Goal: Task Accomplishment & Management: Manage account settings

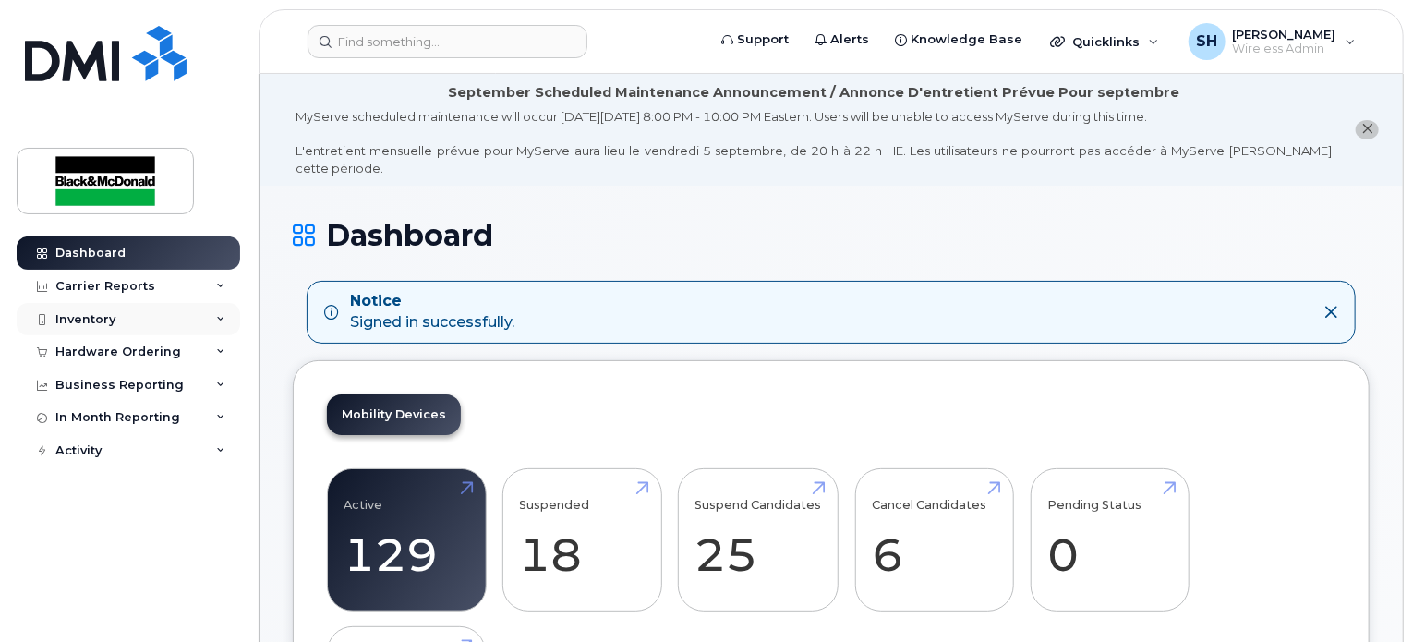
click at [222, 321] on icon at bounding box center [220, 319] width 9 height 9
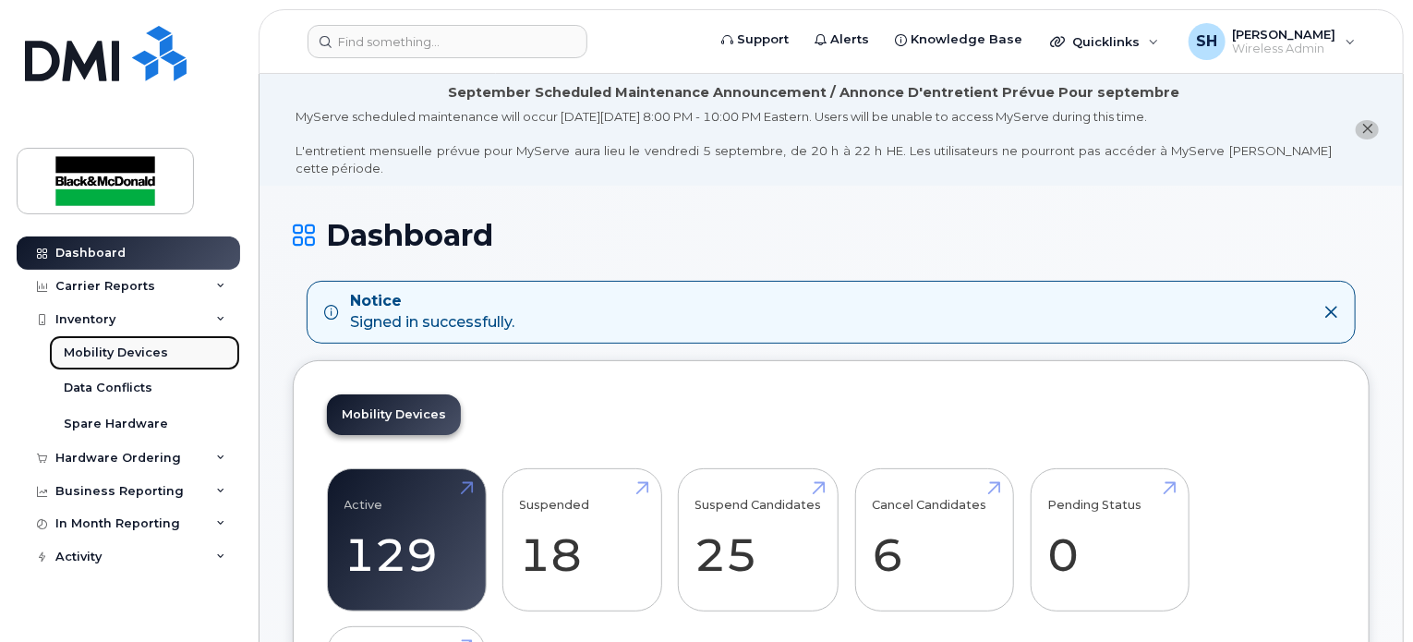
click at [130, 350] on div "Mobility Devices" at bounding box center [116, 353] width 104 height 17
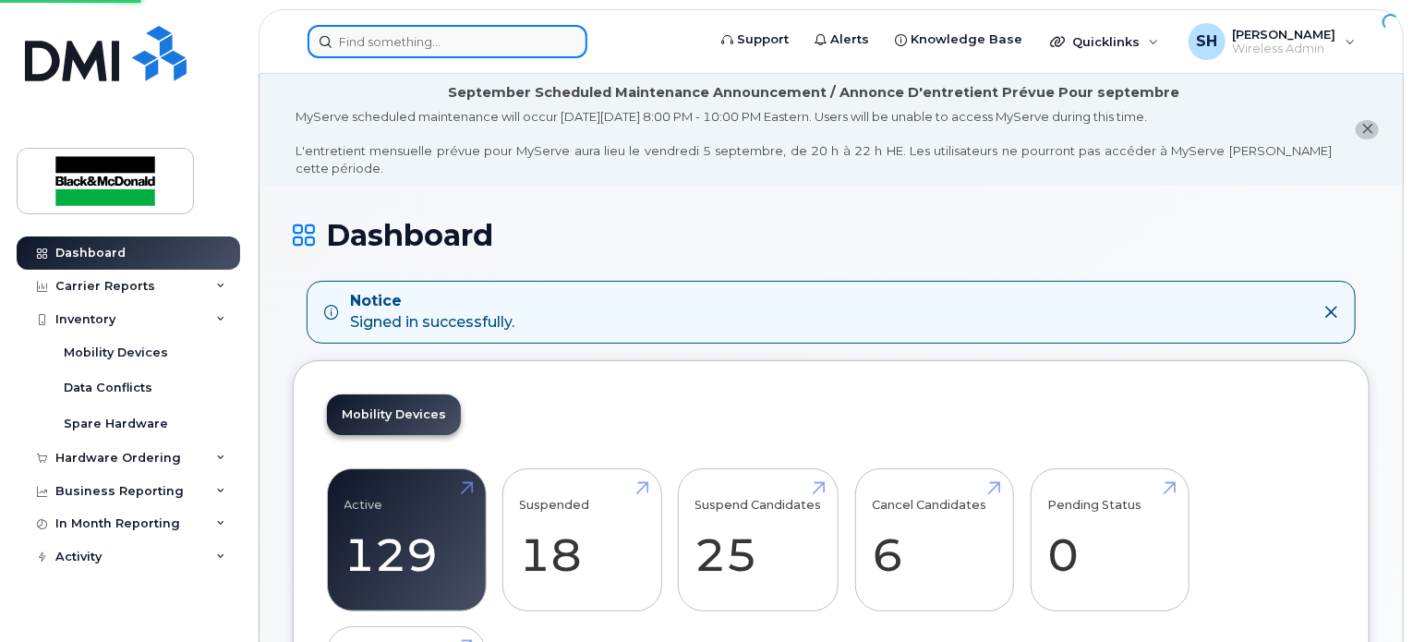
click at [442, 49] on input at bounding box center [448, 41] width 280 height 33
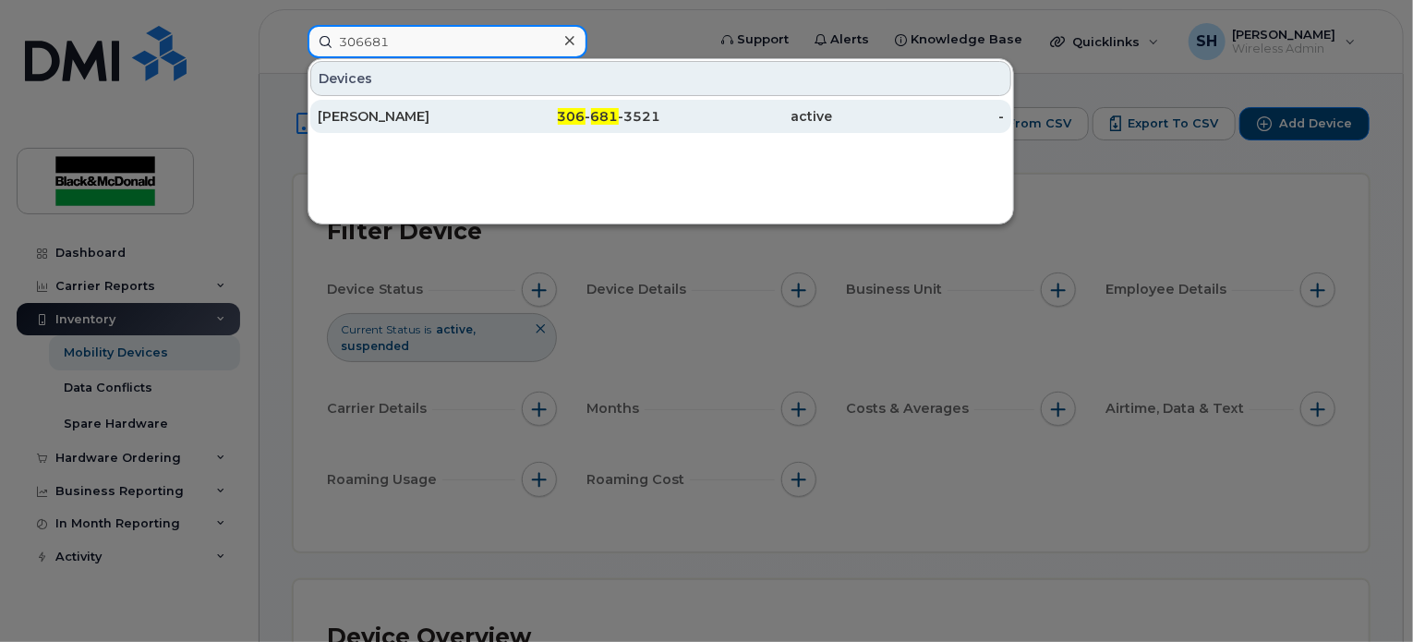
type input "306681"
click at [570, 125] on div "306 - 681 -3521" at bounding box center [576, 116] width 172 height 33
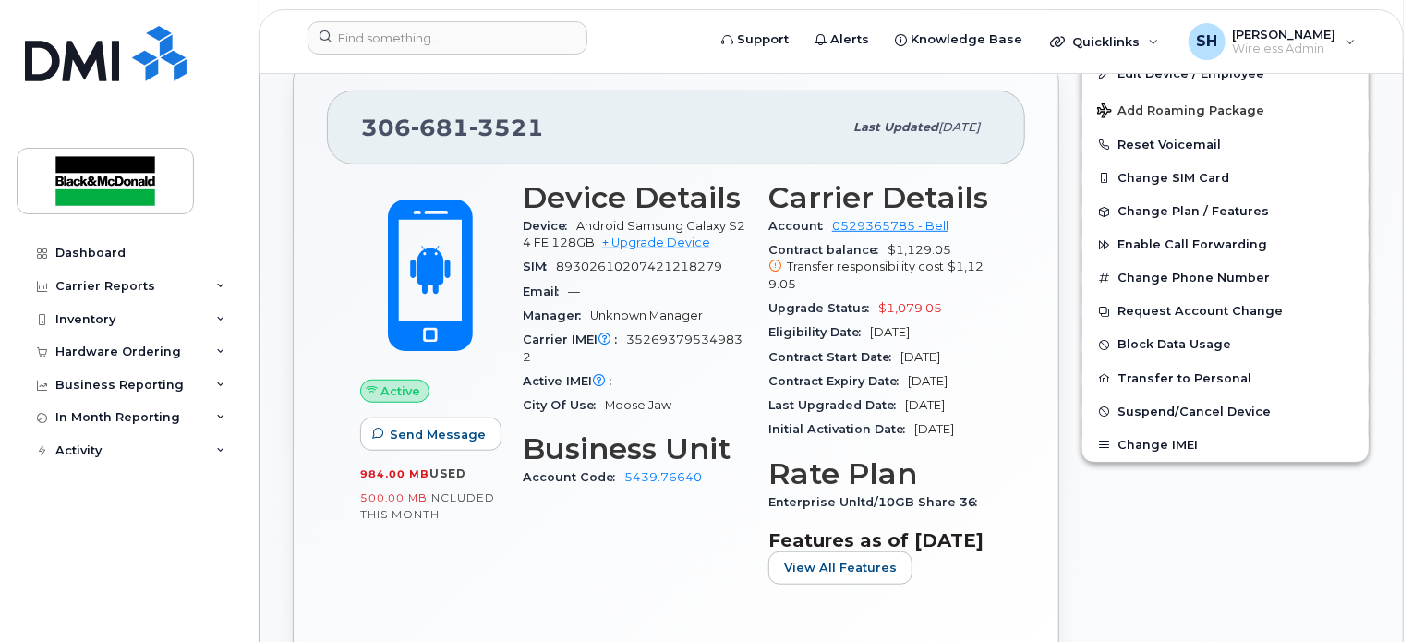
scroll to position [462, 0]
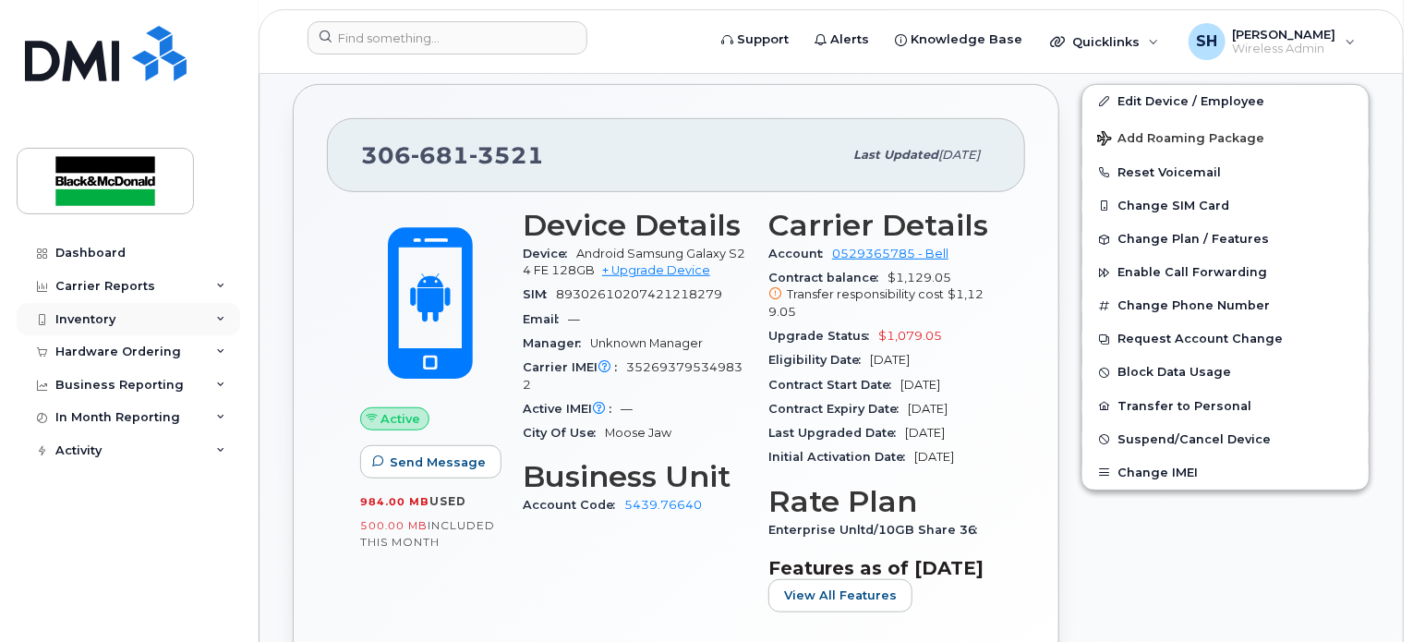
click at [218, 323] on div "Inventory" at bounding box center [129, 319] width 224 height 33
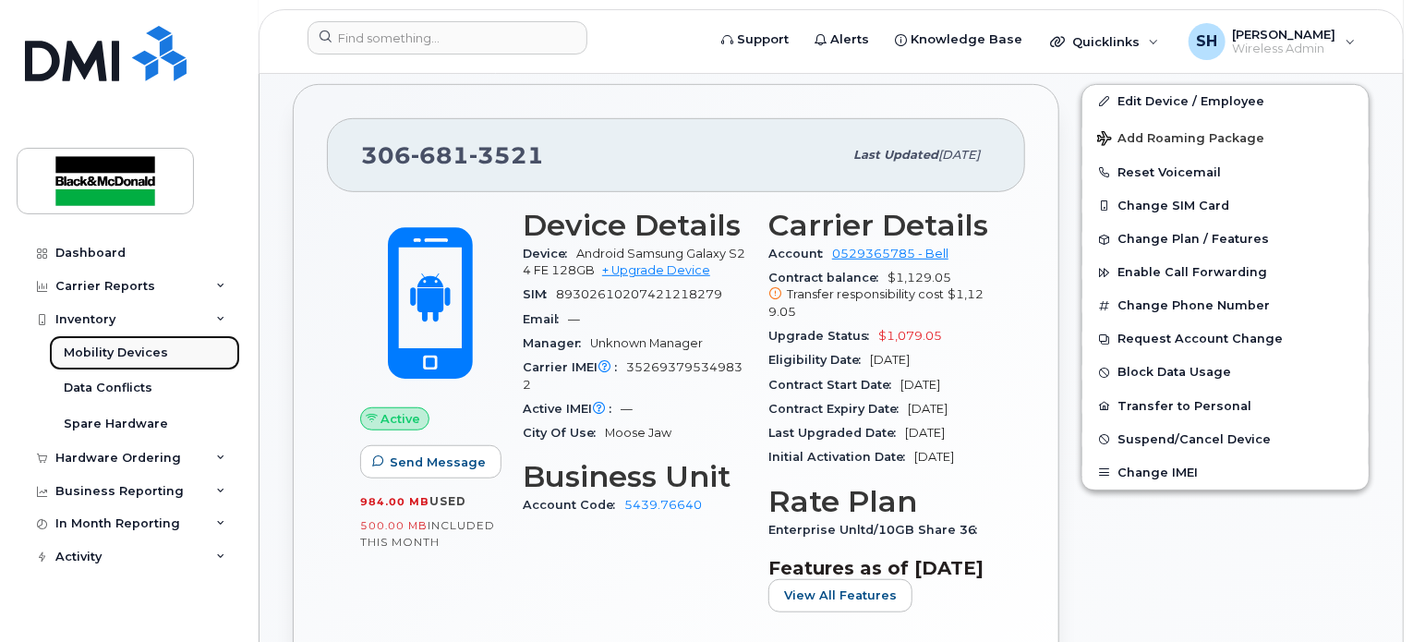
drag, startPoint x: 159, startPoint y: 354, endPoint x: 212, endPoint y: 350, distance: 52.8
click at [159, 354] on div "Mobility Devices" at bounding box center [116, 353] width 104 height 17
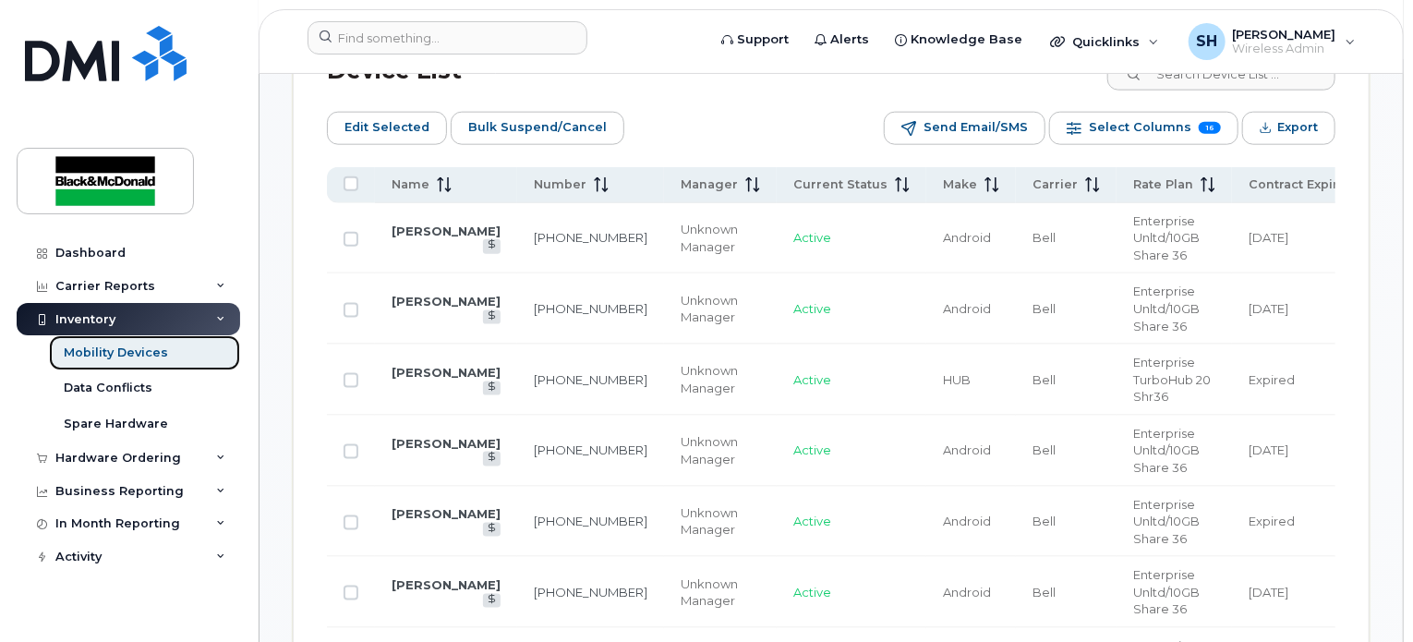
scroll to position [1016, 0]
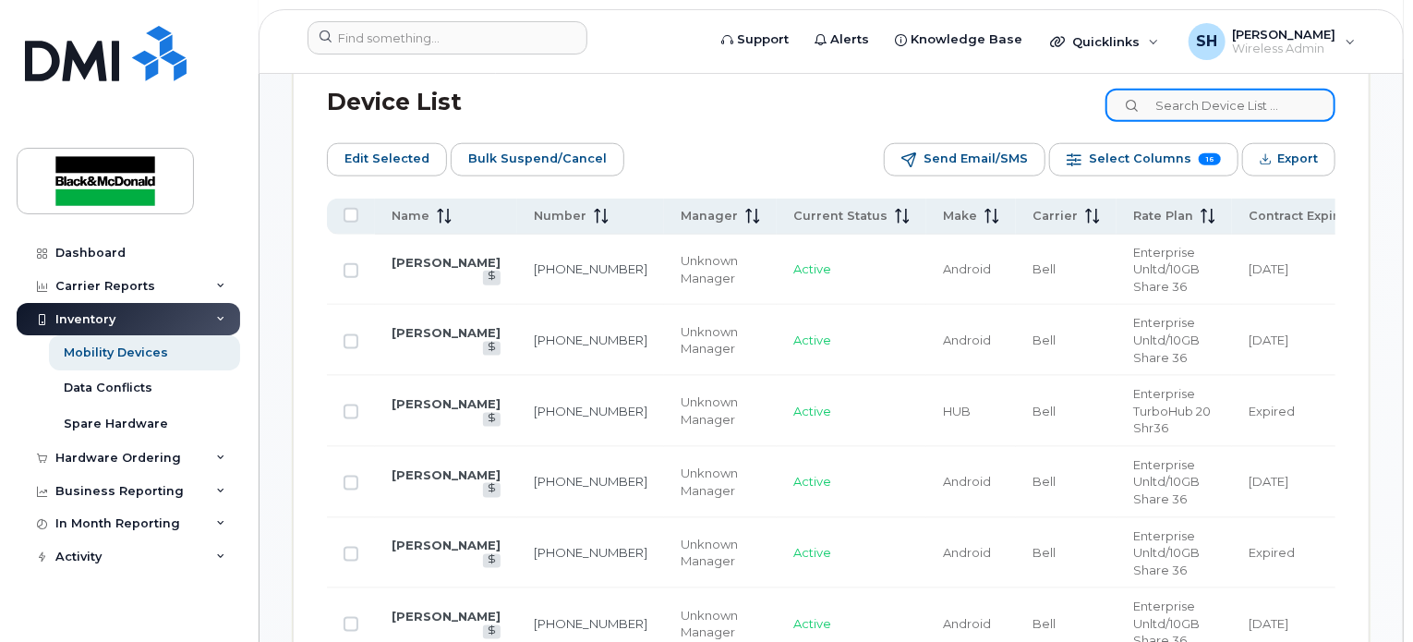
click at [1223, 99] on input at bounding box center [1221, 105] width 230 height 33
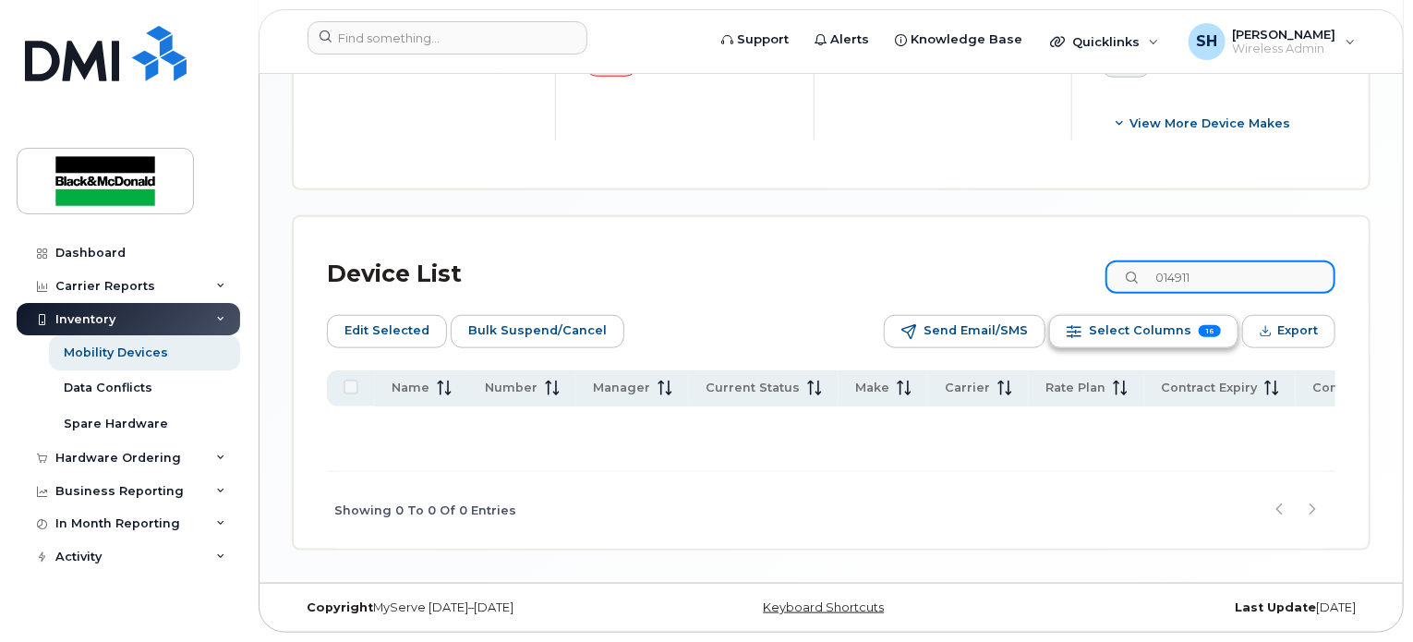
type input "014911"
click at [1168, 333] on span "Select Columns" at bounding box center [1140, 331] width 103 height 28
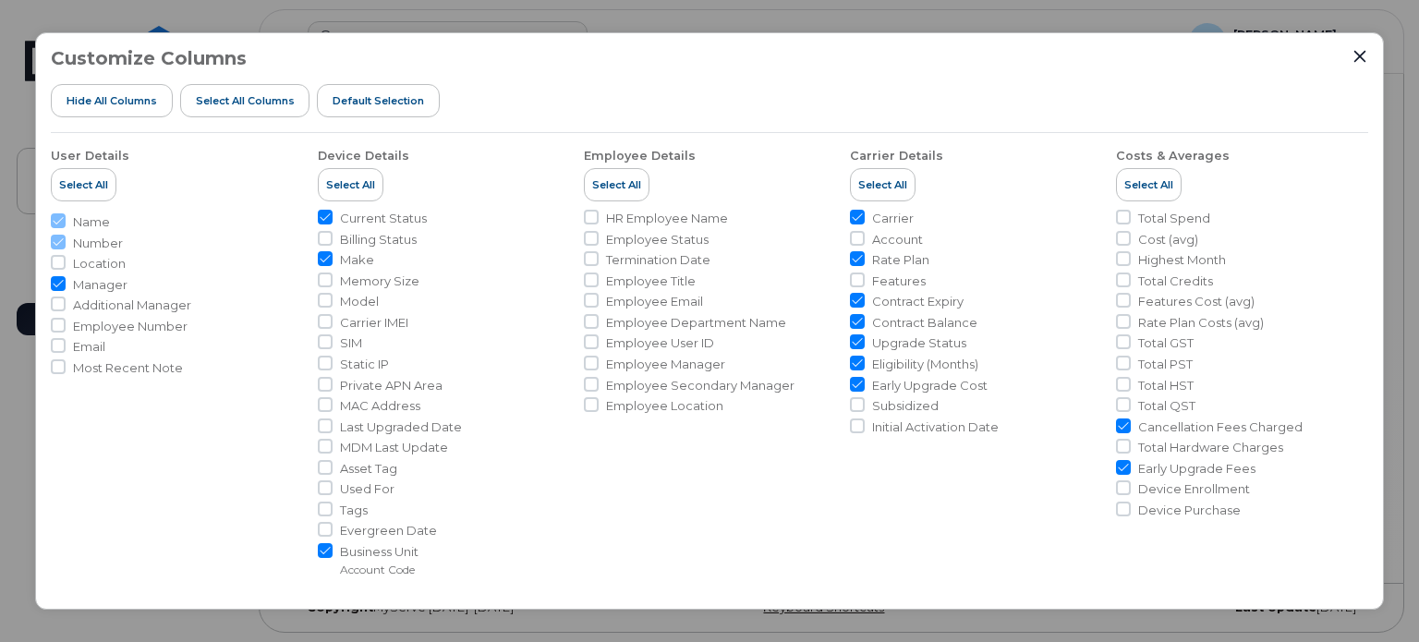
click at [321, 324] on input "Carrier IMEI" at bounding box center [325, 321] width 15 height 15
checkbox input "true"
click at [1362, 53] on icon "Close" at bounding box center [1359, 56] width 12 height 12
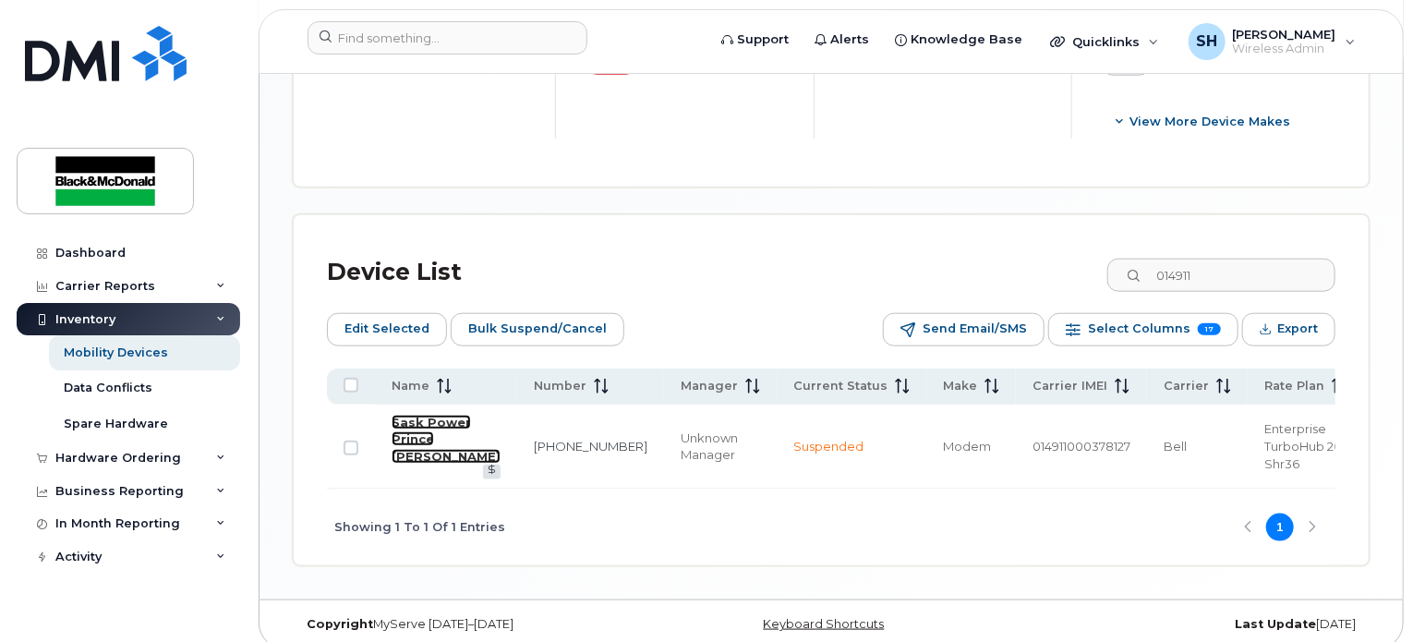
click at [395, 453] on link "Sask Power Prince Albert" at bounding box center [446, 439] width 109 height 49
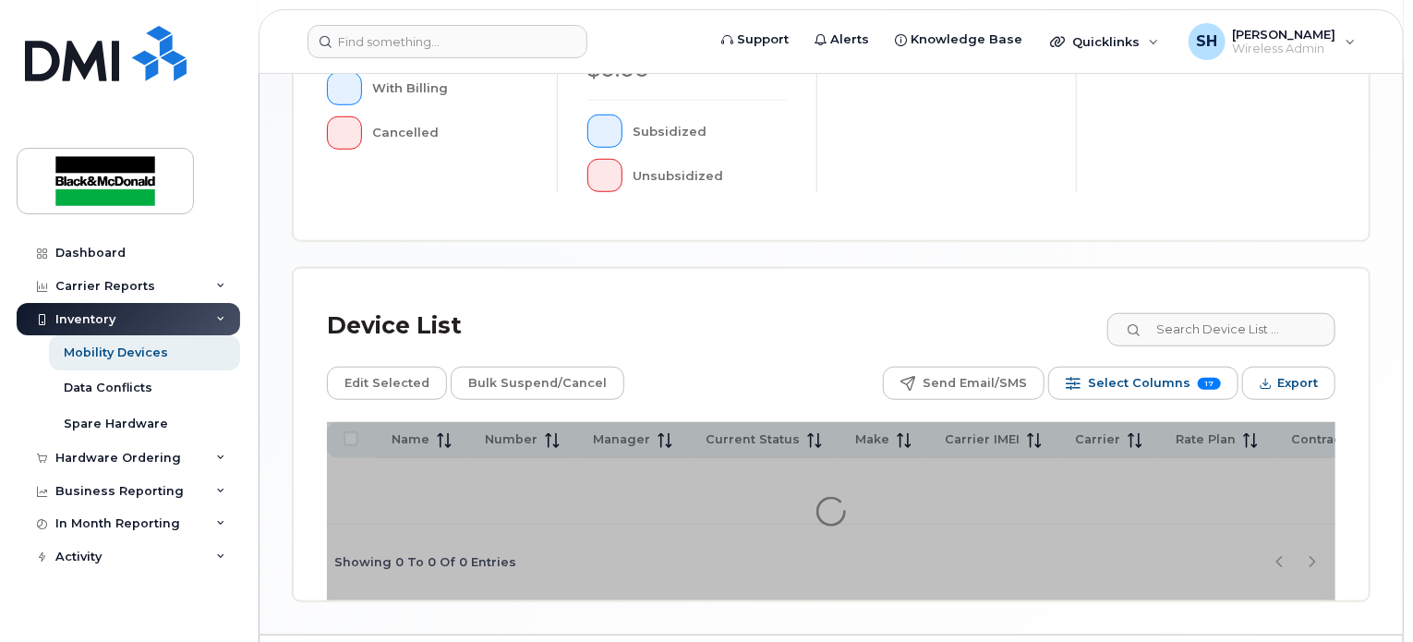
scroll to position [702, 0]
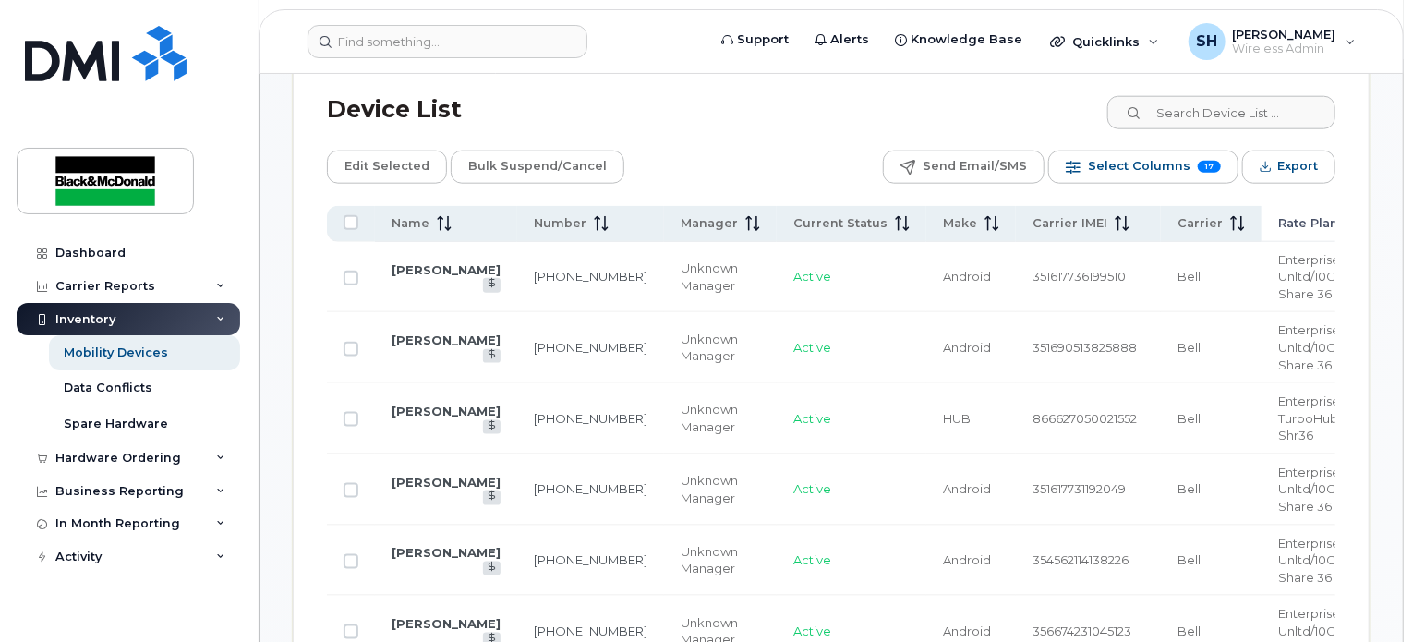
scroll to position [935, 0]
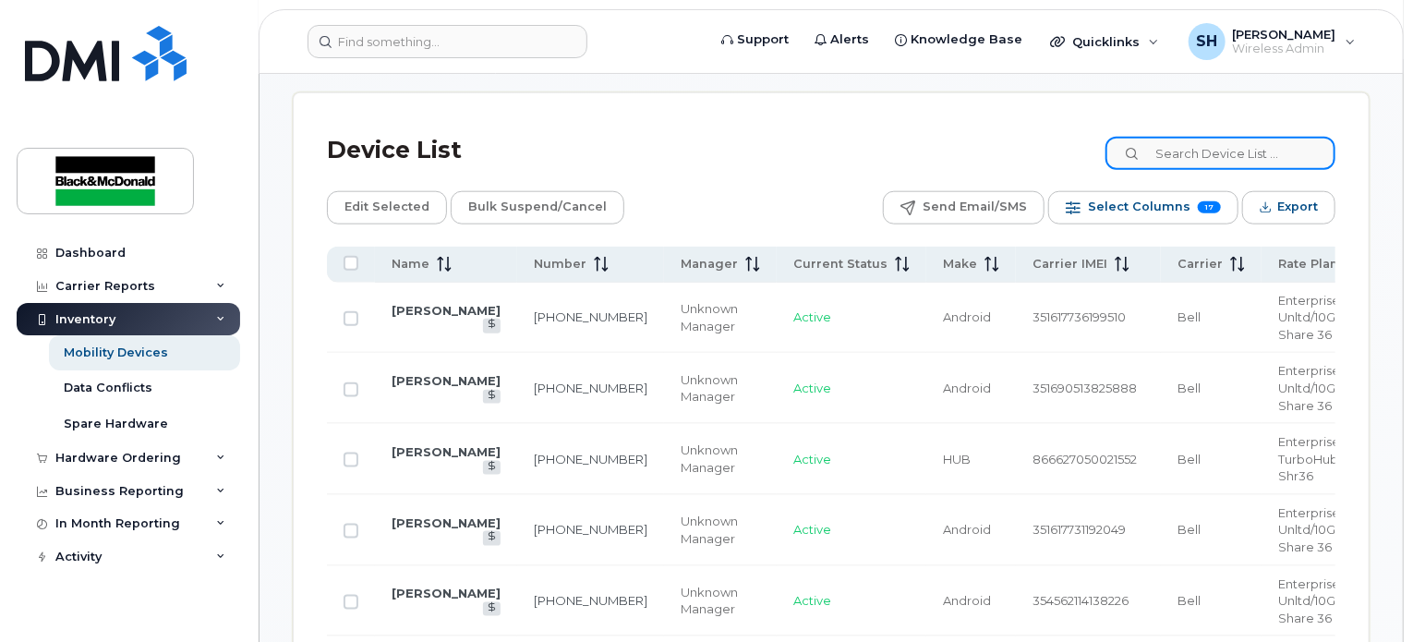
click at [1219, 143] on input at bounding box center [1221, 153] width 230 height 33
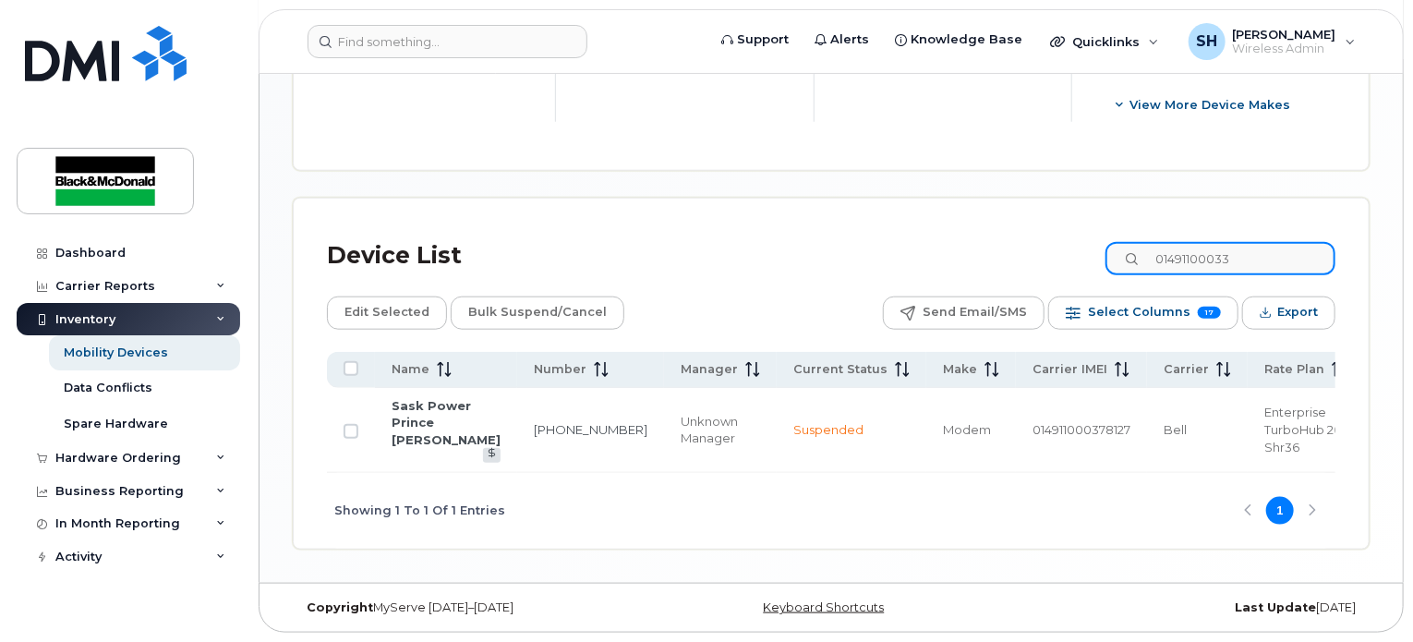
scroll to position [813, 0]
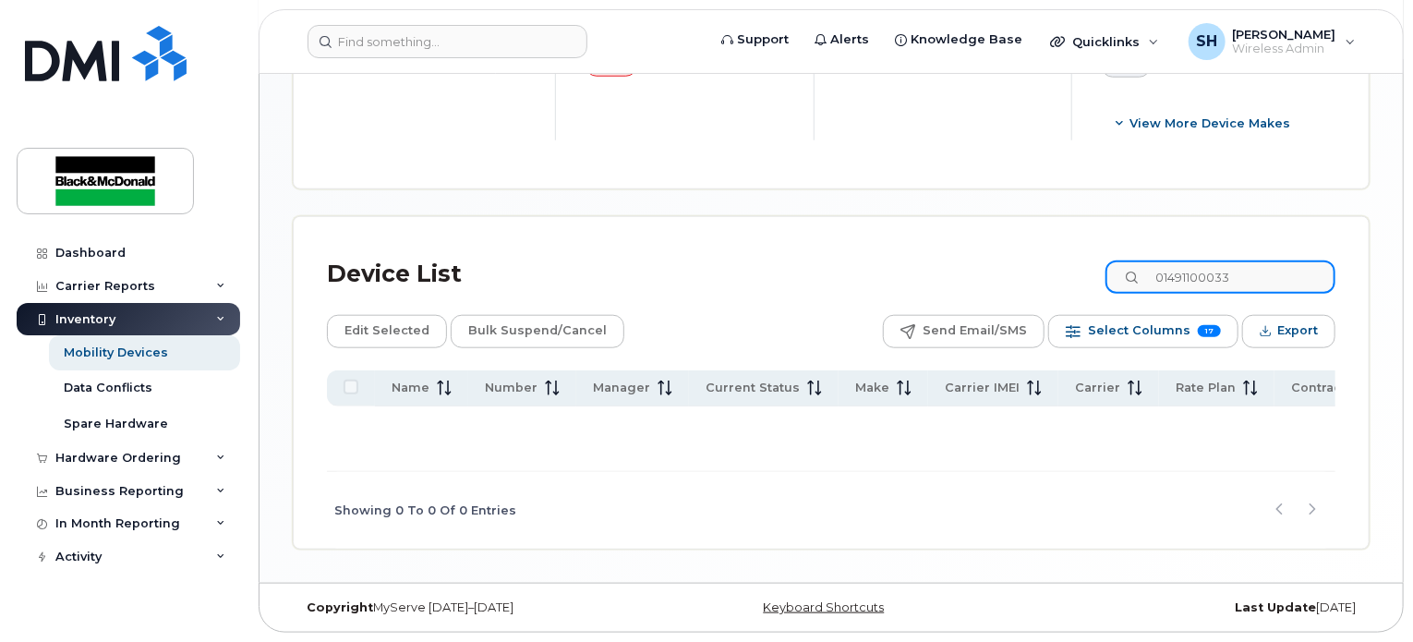
drag, startPoint x: 1260, startPoint y: 281, endPoint x: 1134, endPoint y: 283, distance: 125.6
click at [1134, 283] on input "01491100033" at bounding box center [1221, 276] width 230 height 33
type input "01491100033"
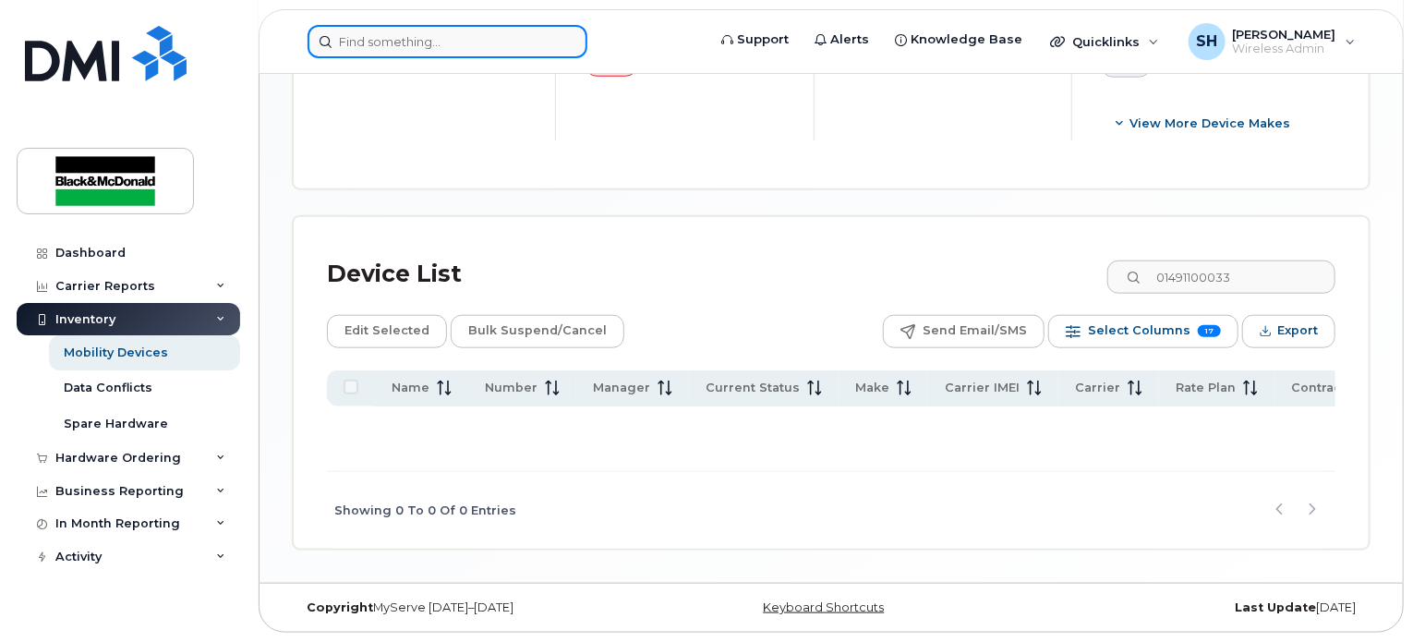
click at [387, 37] on input at bounding box center [448, 41] width 280 height 33
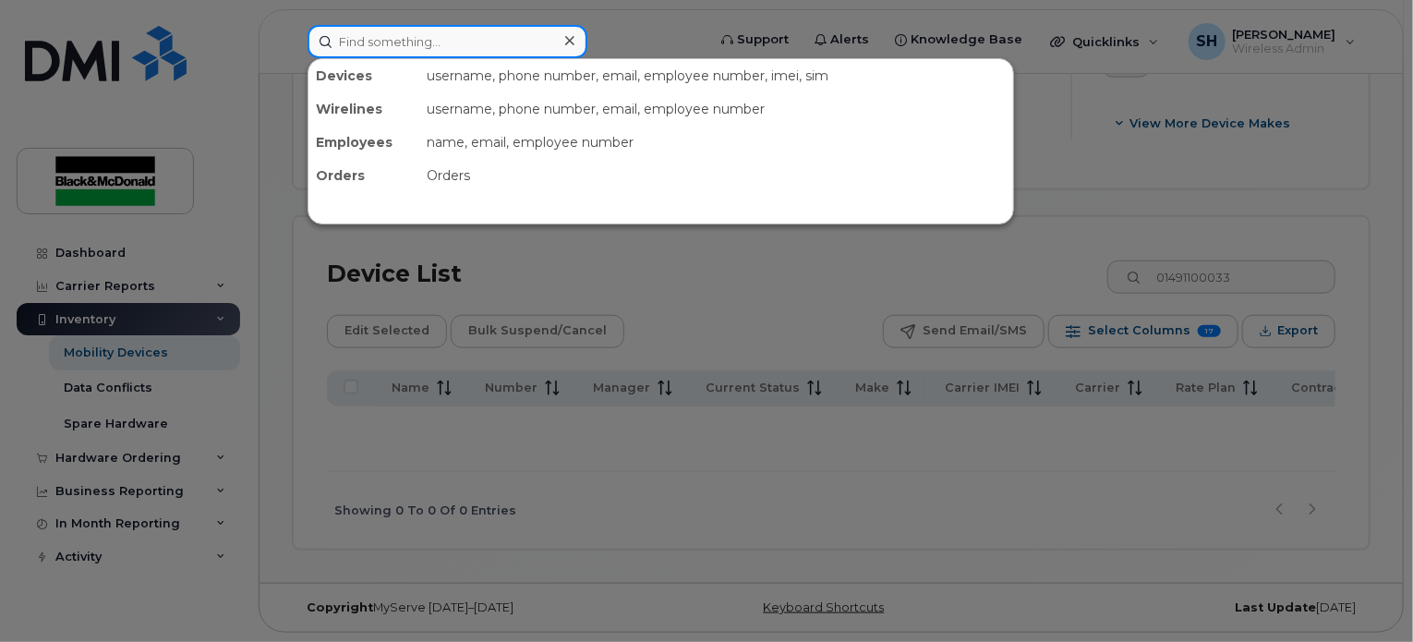
paste input "01491100033"
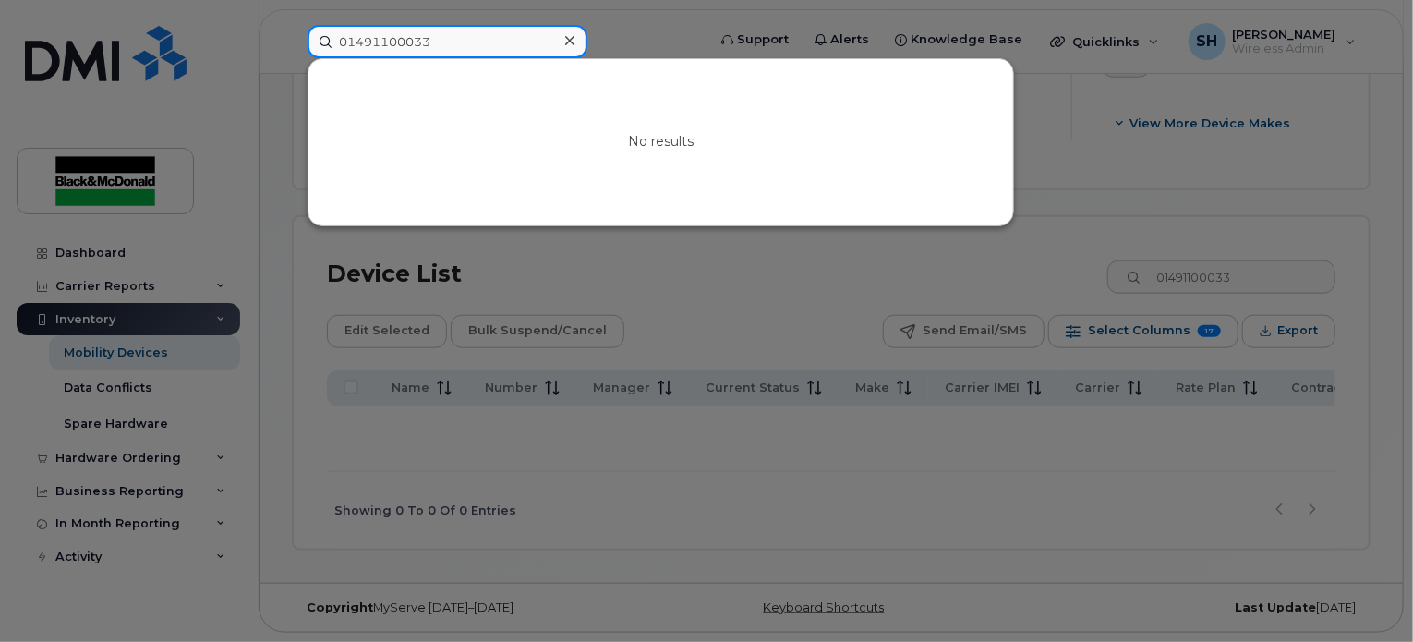
type input "01491100033"
click at [804, 274] on div at bounding box center [706, 321] width 1413 height 642
drag, startPoint x: 466, startPoint y: 39, endPoint x: 126, endPoint y: 76, distance: 341.9
click at [293, 58] on div "01491100033 No results" at bounding box center [501, 41] width 416 height 33
type input "893026102030711"
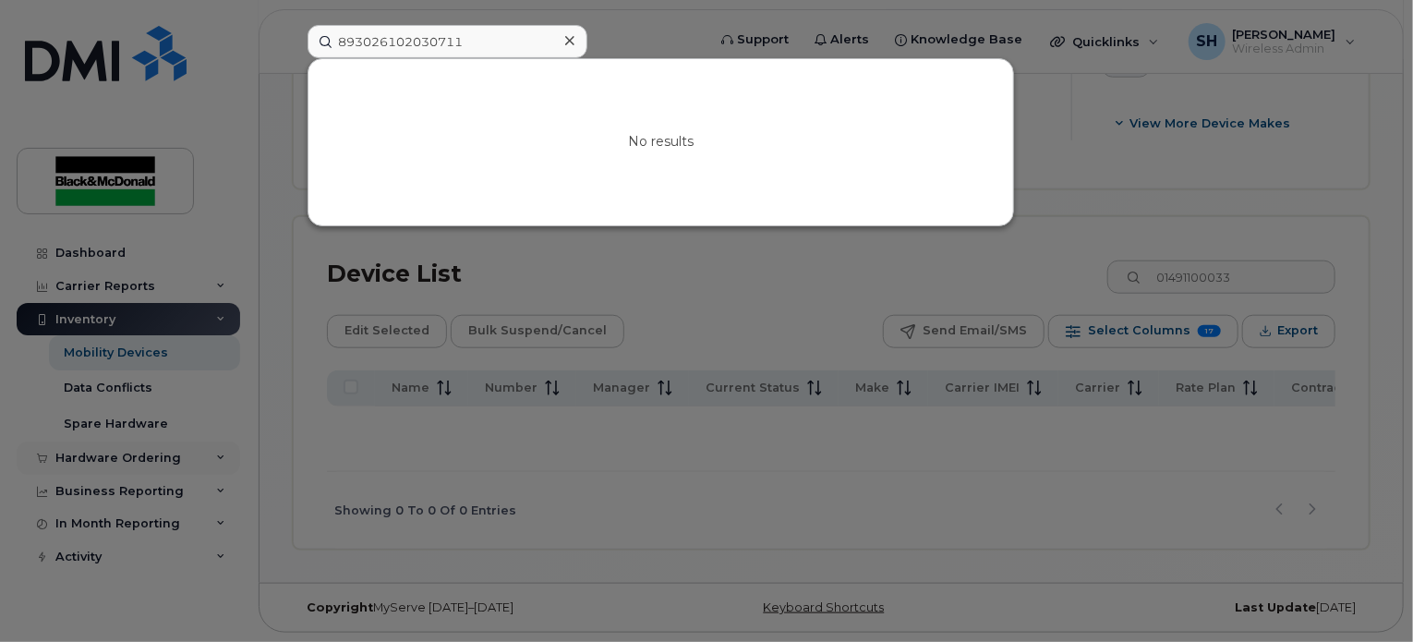
drag, startPoint x: 229, startPoint y: 432, endPoint x: 230, endPoint y: 444, distance: 12.0
click at [229, 432] on div at bounding box center [706, 321] width 1413 height 642
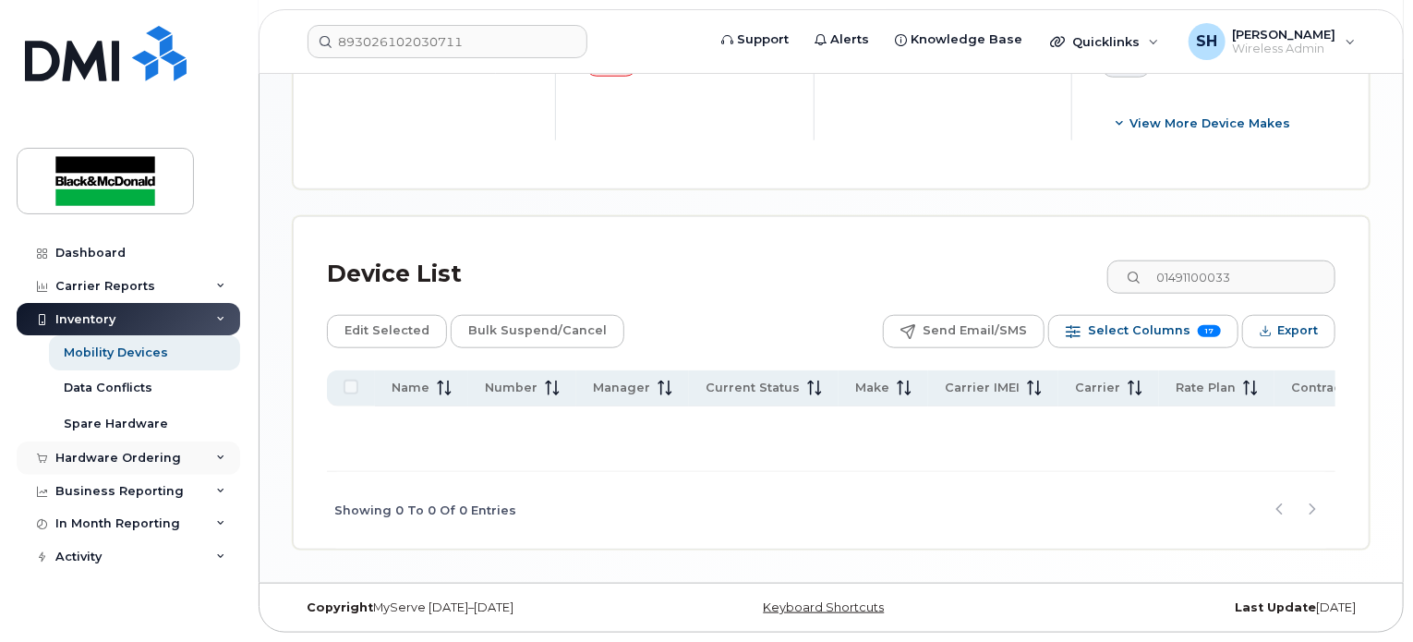
click at [226, 454] on div "Hardware Ordering" at bounding box center [129, 458] width 224 height 33
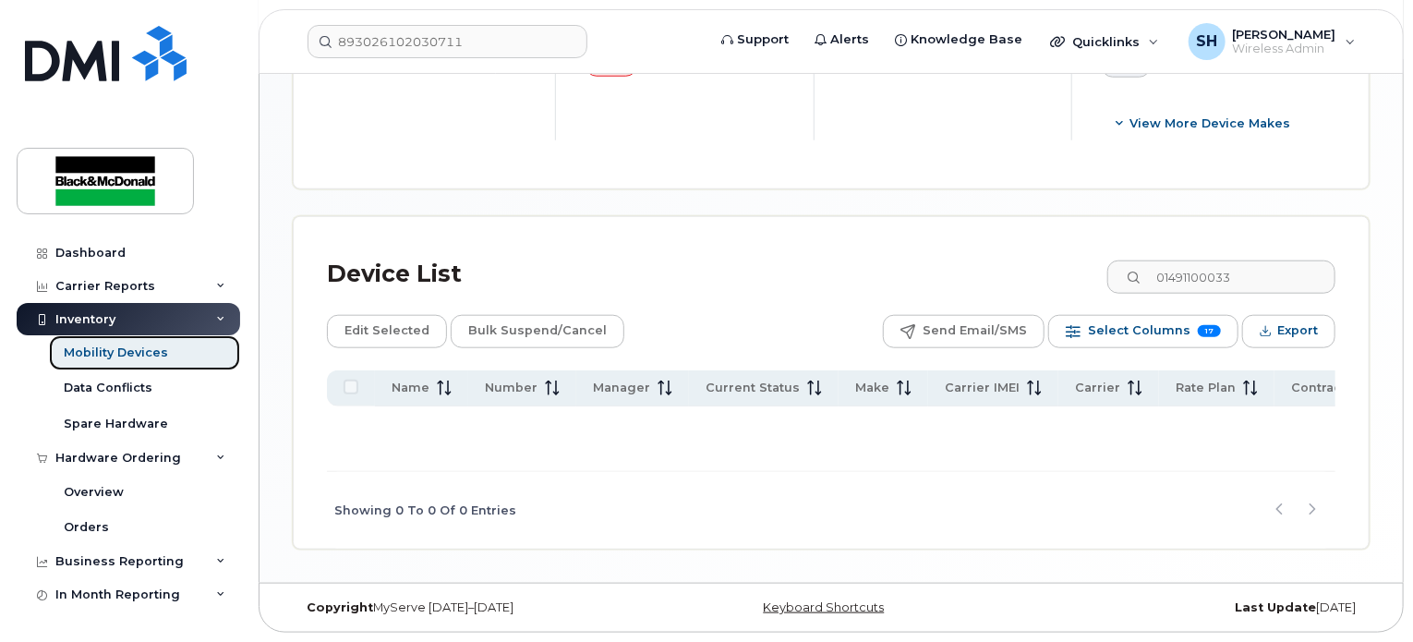
click at [157, 350] on div "Mobility Devices" at bounding box center [116, 353] width 104 height 17
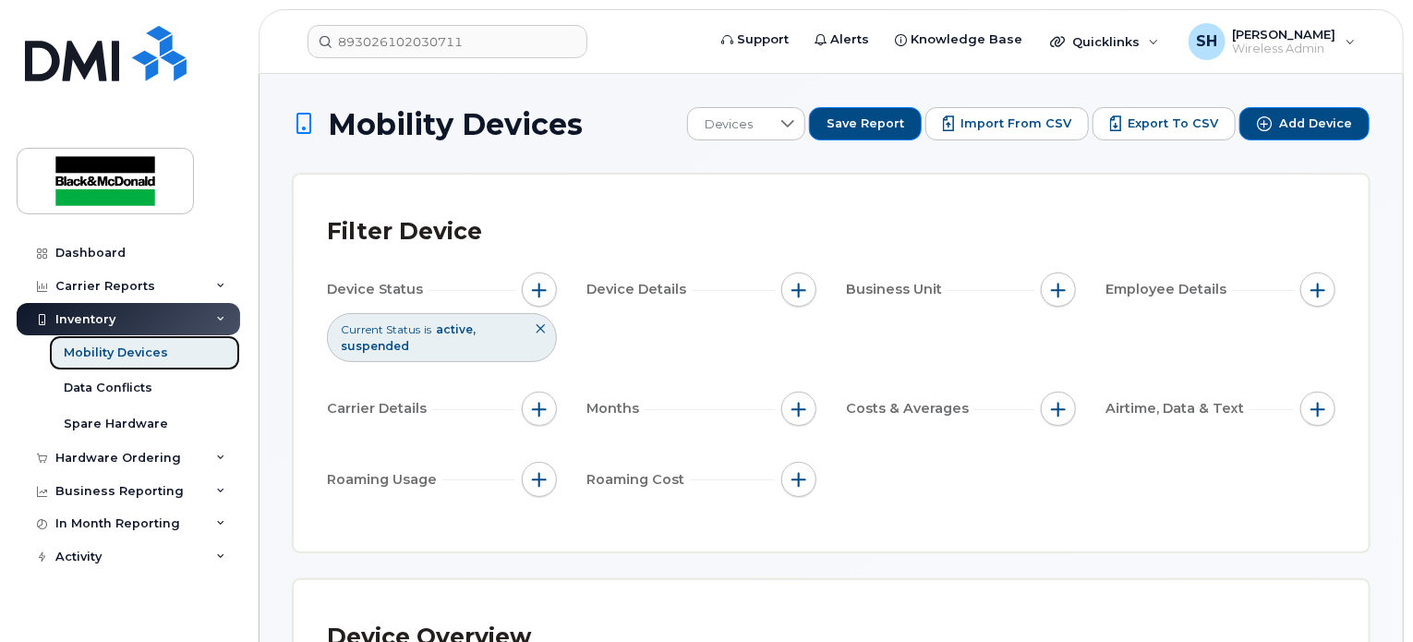
click at [130, 350] on div "Mobility Devices" at bounding box center [116, 353] width 104 height 17
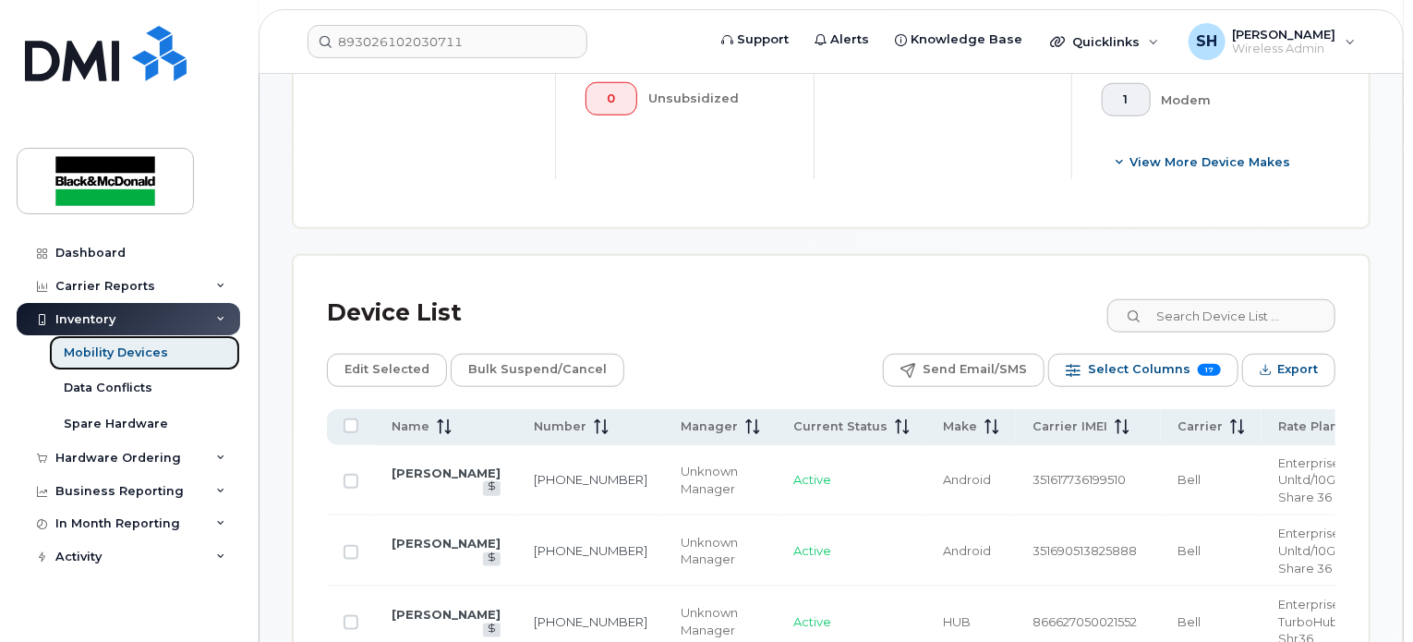
scroll to position [831, 0]
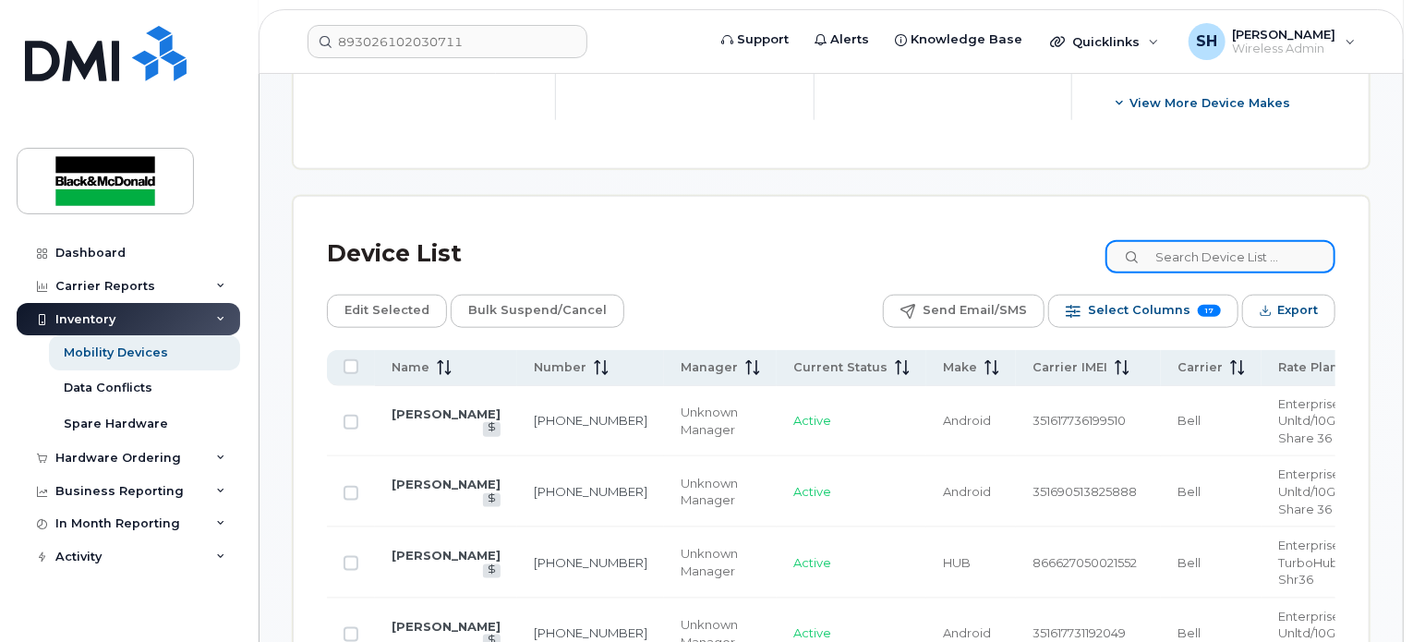
click at [1221, 249] on input at bounding box center [1221, 256] width 230 height 33
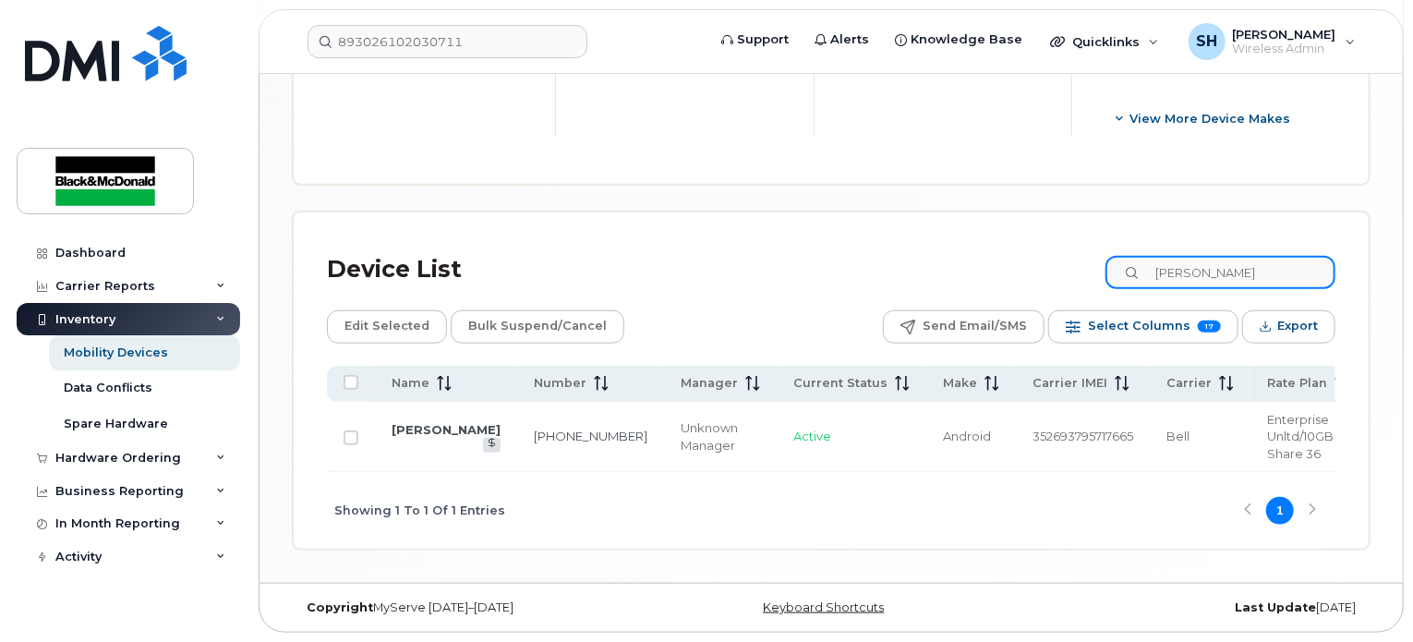
type input "Gary Brown"
click at [1275, 284] on input "Gary Brown" at bounding box center [1221, 272] width 230 height 33
click at [418, 431] on link "Gary Brown" at bounding box center [446, 429] width 109 height 15
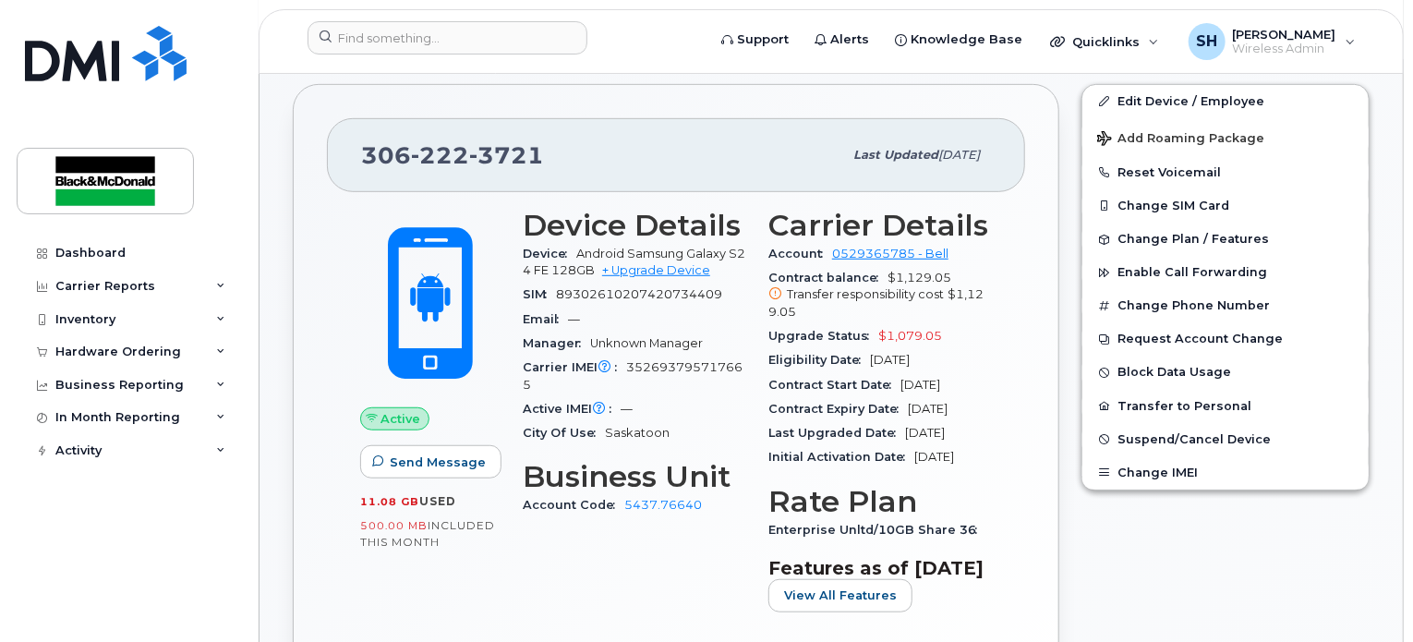
scroll to position [554, 0]
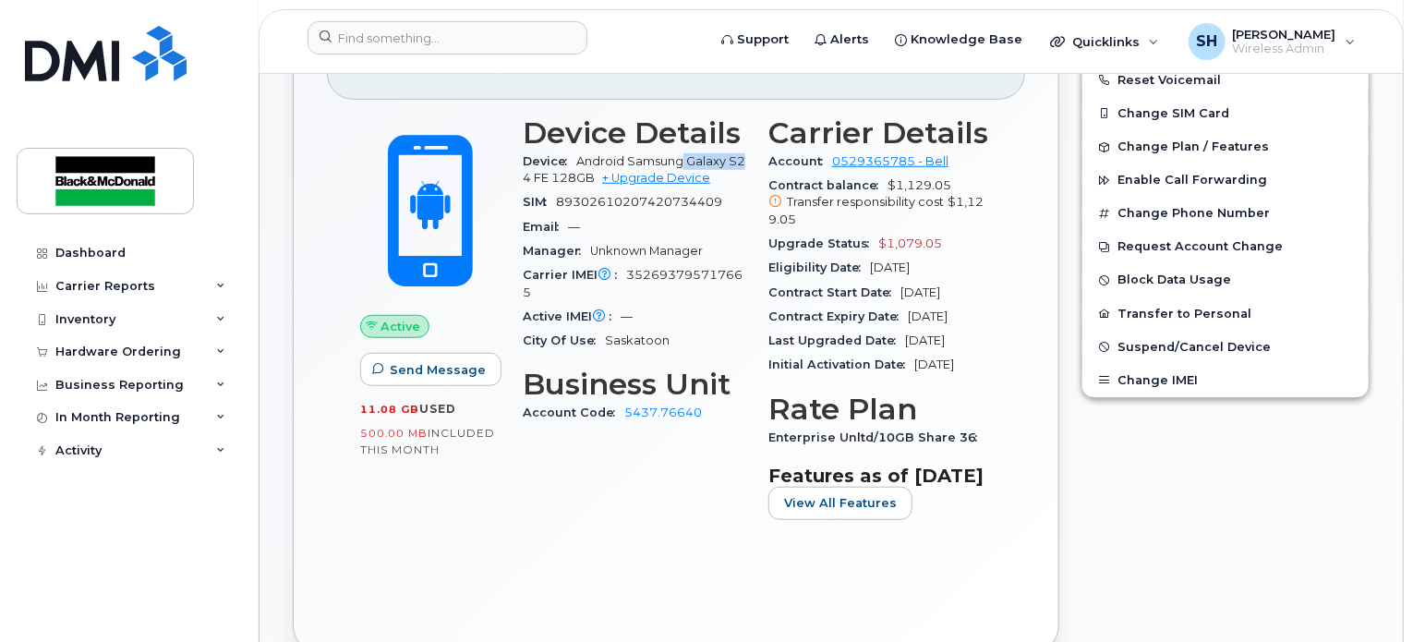
drag, startPoint x: 684, startPoint y: 142, endPoint x: 754, endPoint y: 145, distance: 69.3
click at [754, 145] on div "Device Details Device Android Samsung Galaxy S24 FE 128GB + Upgrade Device SIM …" at bounding box center [635, 325] width 246 height 441
click at [525, 158] on span "Android Samsung Galaxy S24 FE 128GB" at bounding box center [634, 169] width 223 height 30
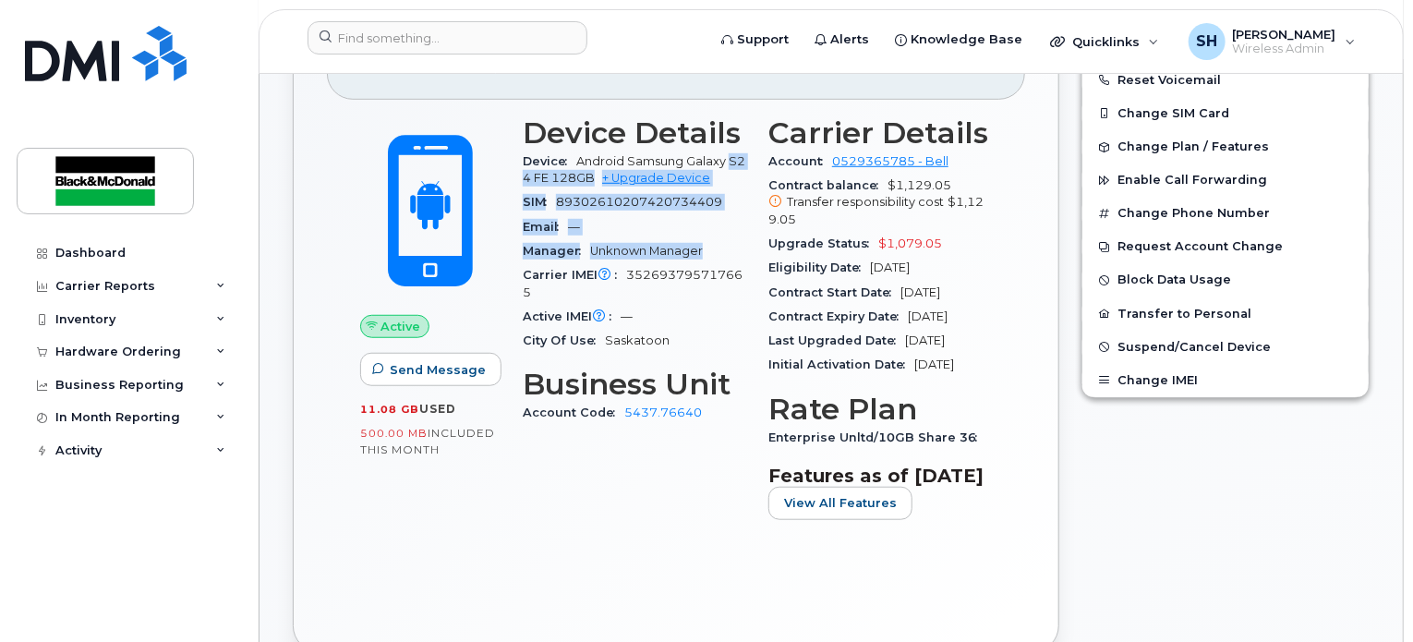
drag, startPoint x: 731, startPoint y: 143, endPoint x: 727, endPoint y: 221, distance: 77.7
click at [727, 221] on section "Device Details Device Android Samsung Galaxy S24 FE 128GB + Upgrade Device SIM …" at bounding box center [635, 234] width 224 height 237
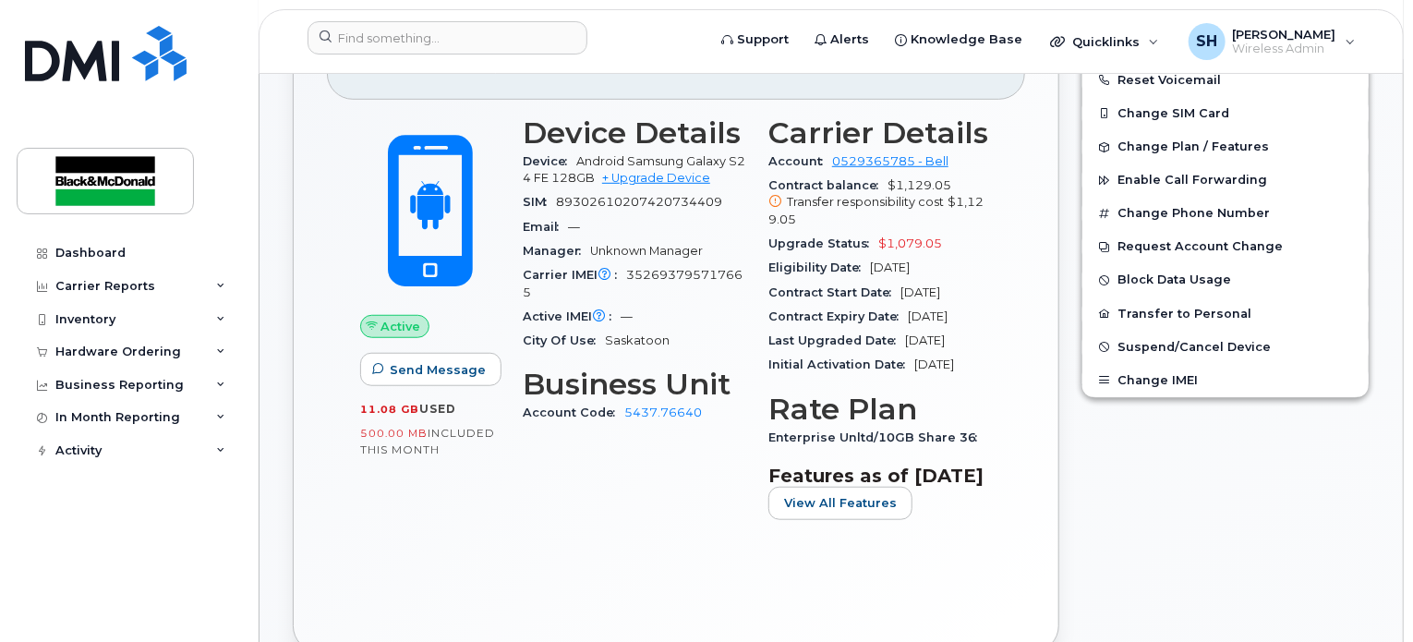
click at [1075, 336] on div "Edit Device / Employee Add Roaming Package Reset Voicemail Change SIM Card Chan…" at bounding box center [1226, 322] width 310 height 683
click at [1060, 347] on div "[PHONE_NUMBER] Last updated [DATE] Active Send Message 11.08 GB  used 500.00 MB…" at bounding box center [676, 322] width 789 height 683
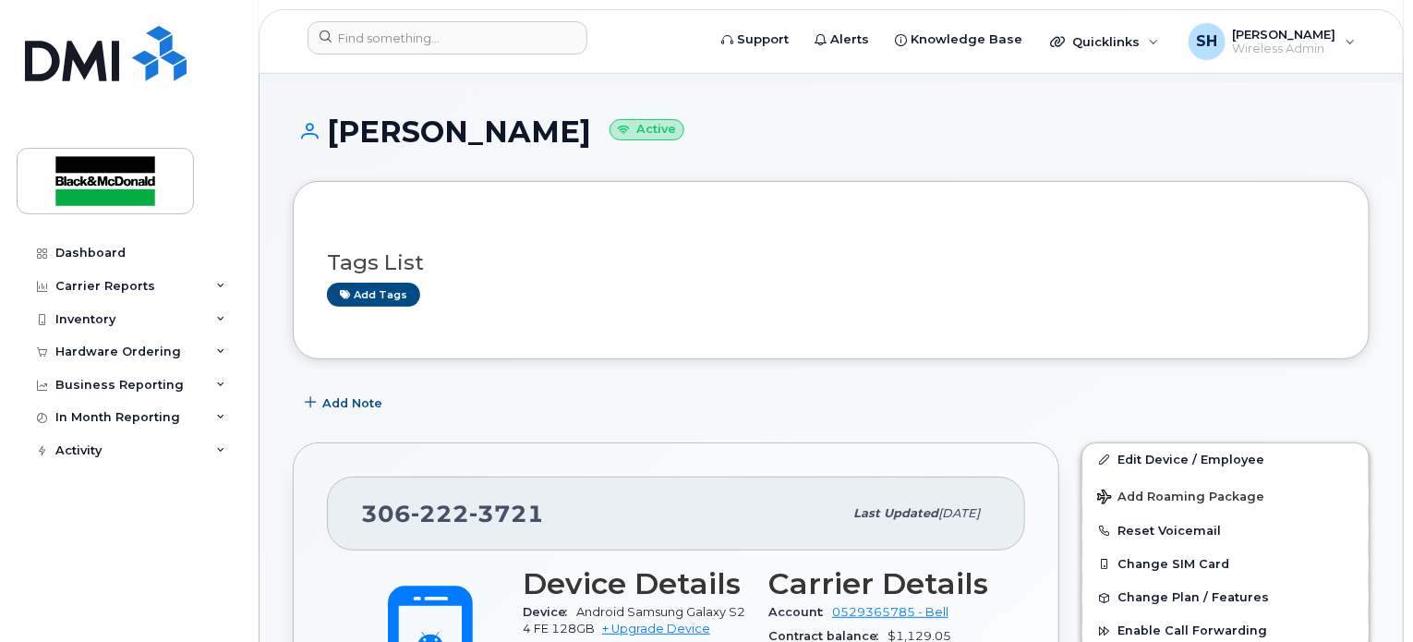
scroll to position [0, 0]
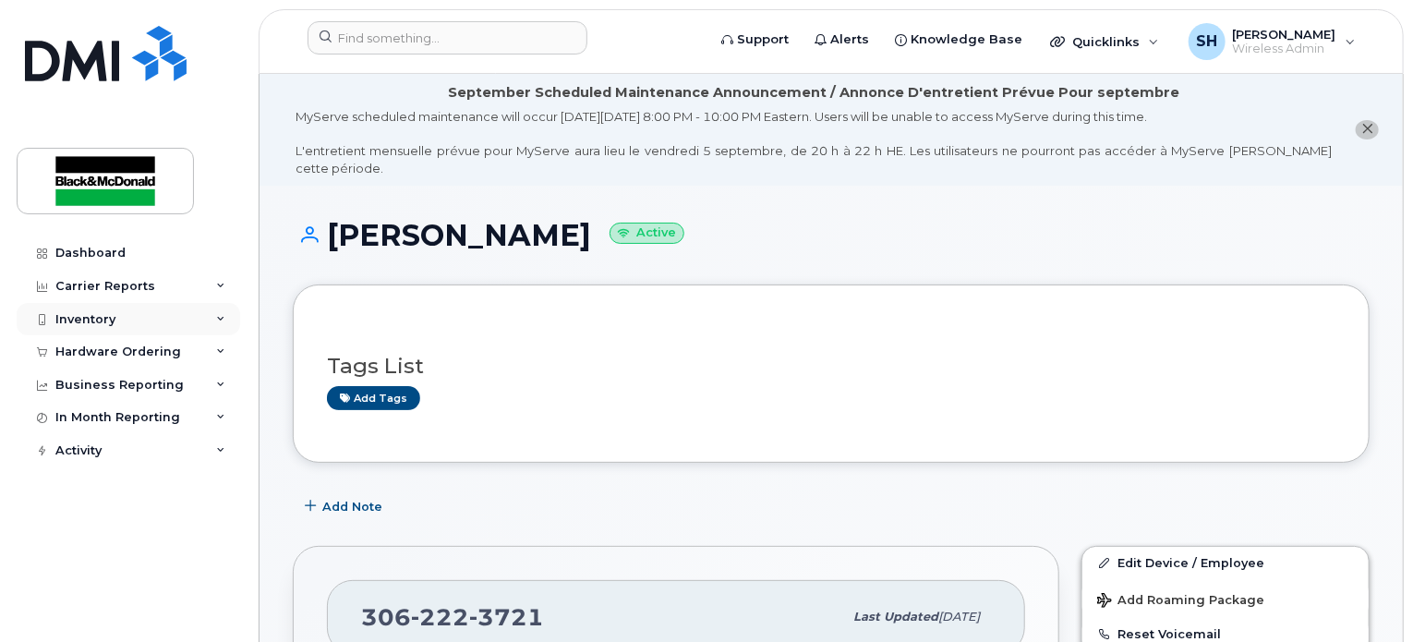
click at [226, 320] on div "Inventory" at bounding box center [129, 319] width 224 height 33
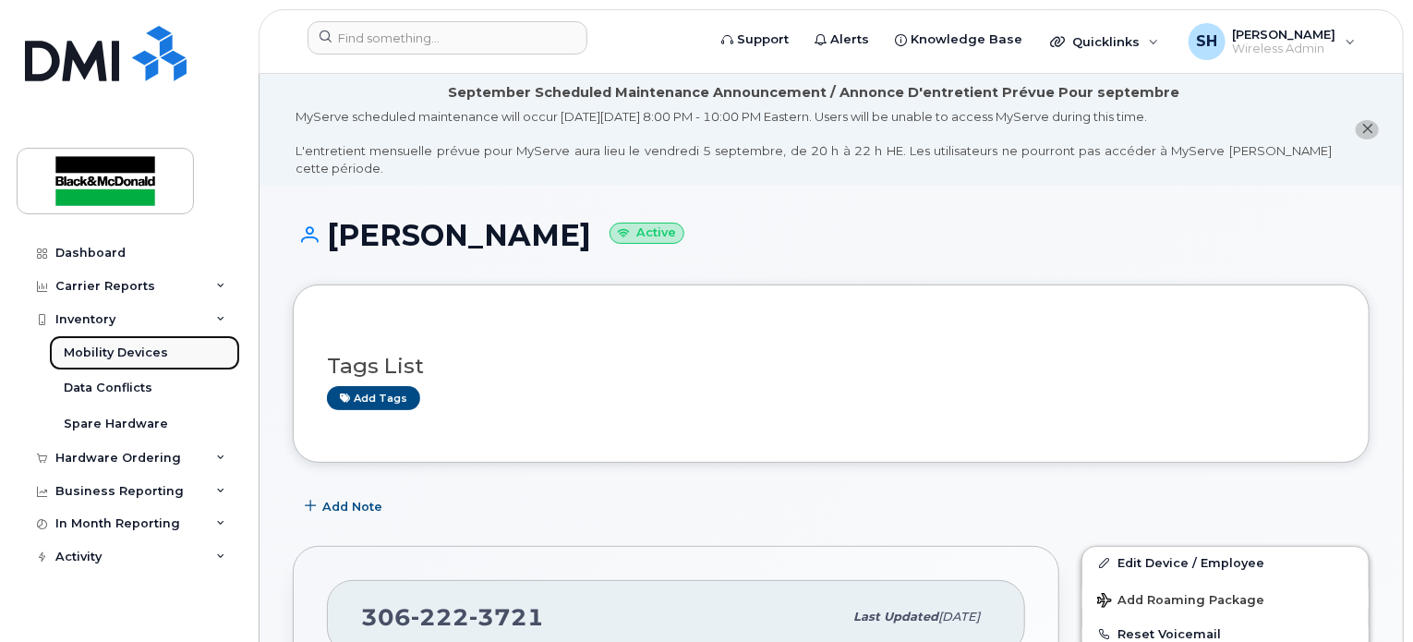
click at [151, 359] on div "Mobility Devices" at bounding box center [116, 353] width 104 height 17
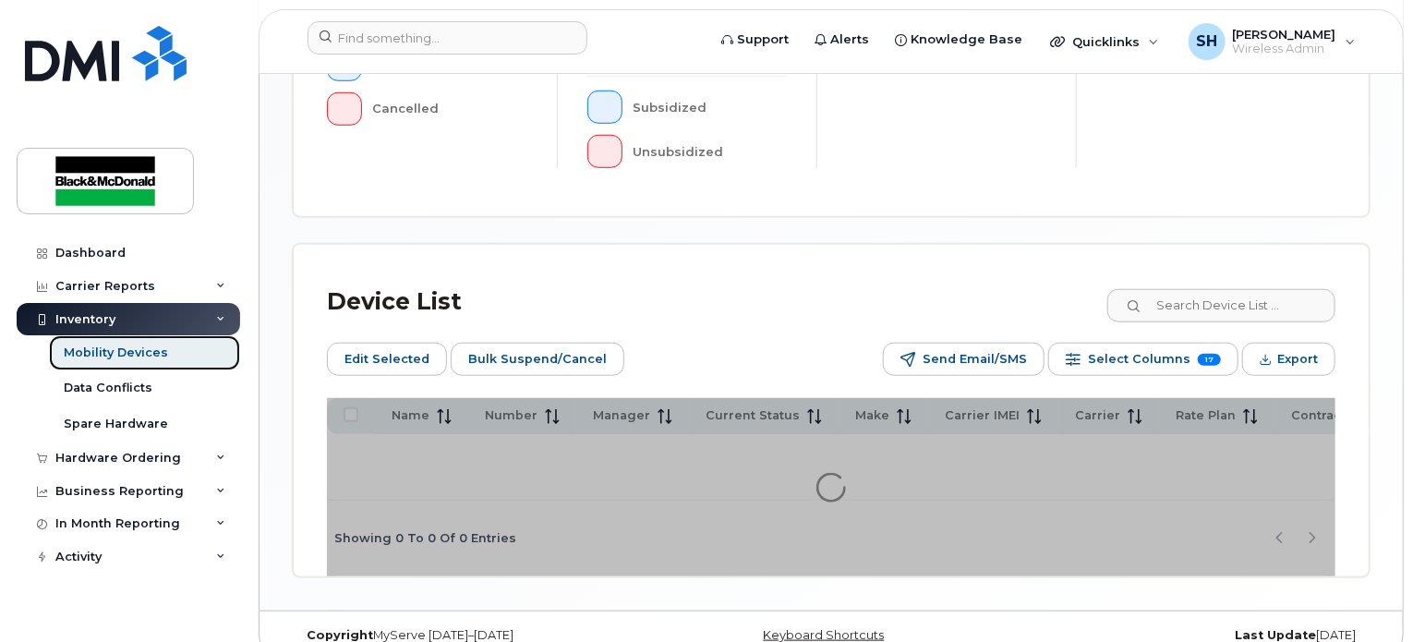
scroll to position [735, 0]
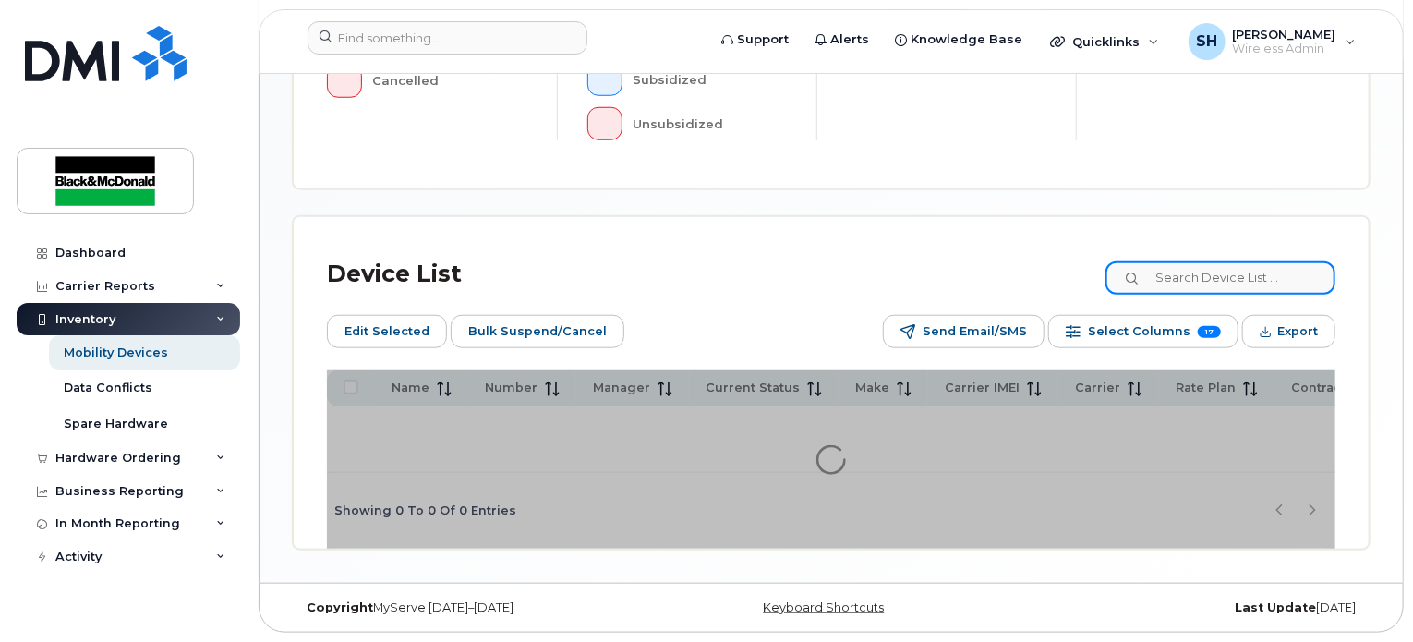
click at [1255, 268] on input at bounding box center [1221, 277] width 230 height 33
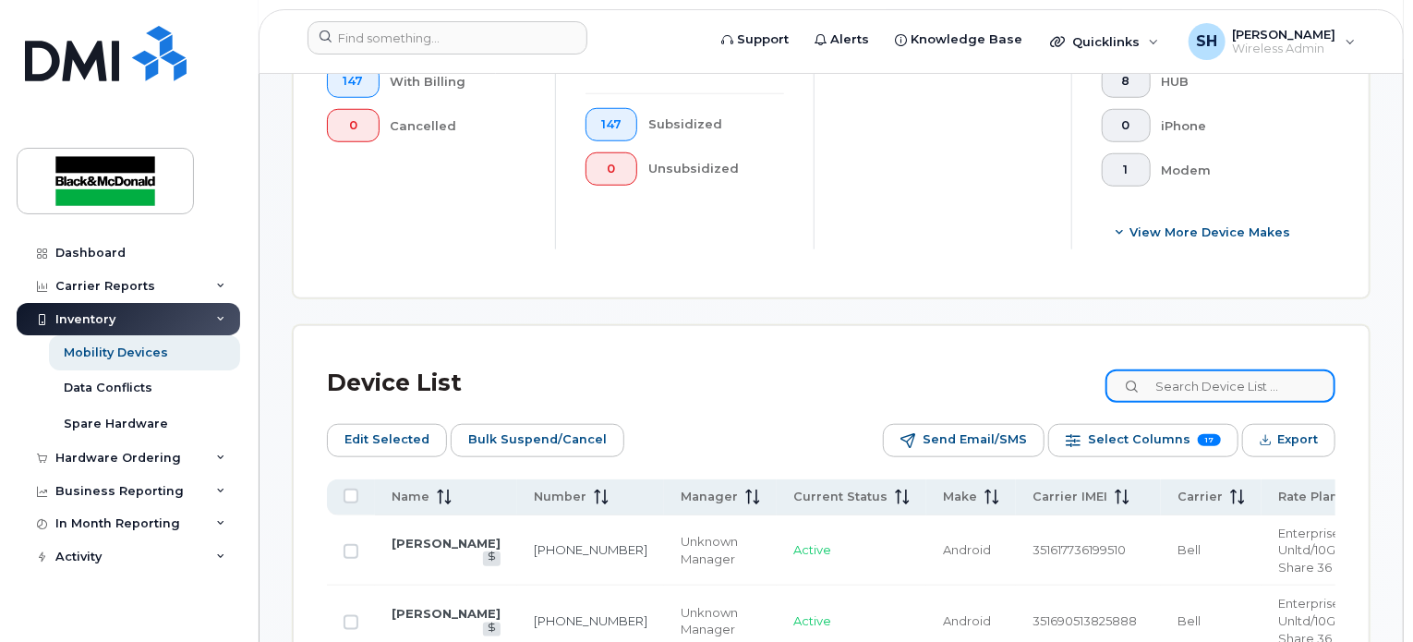
scroll to position [783, 0]
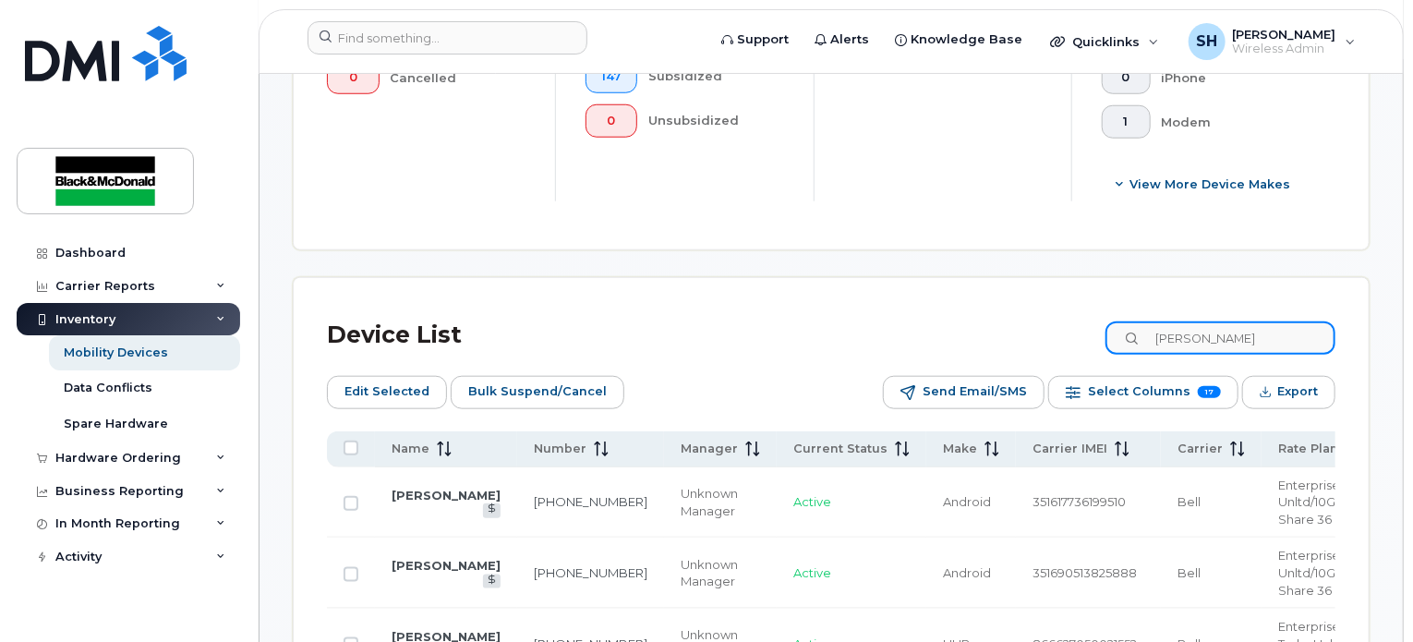
type input "Bob steeves"
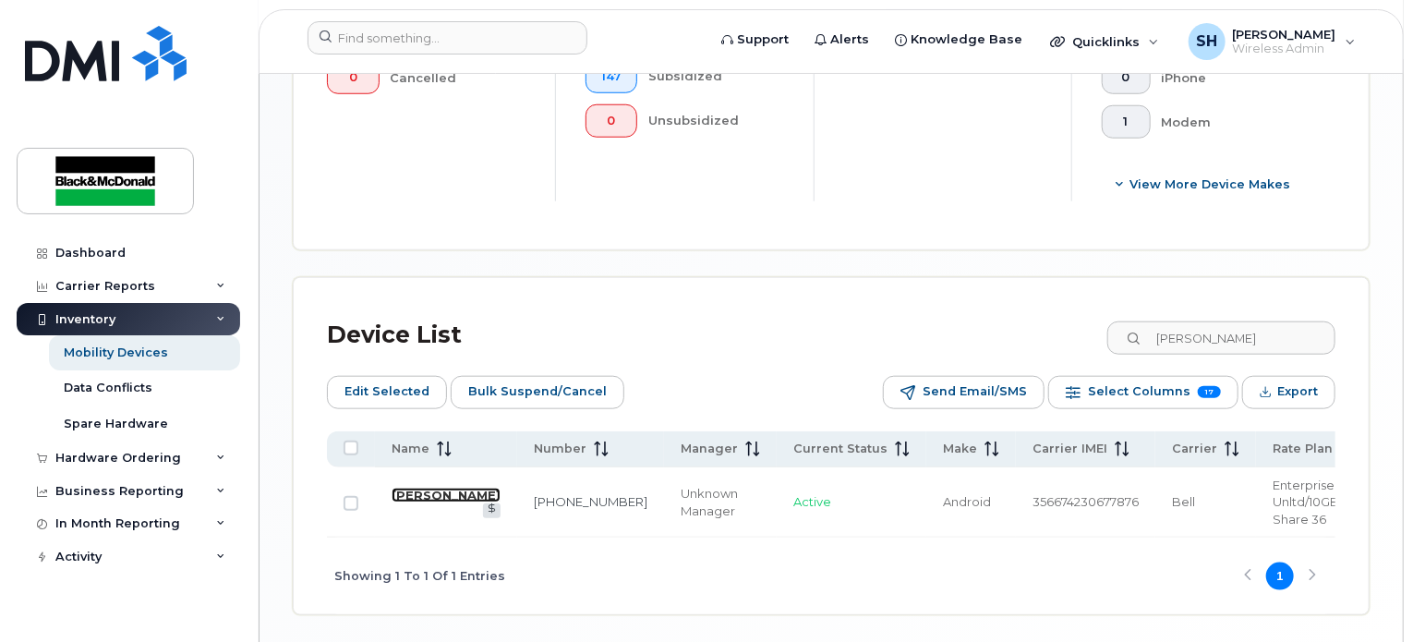
click at [405, 498] on link "[PERSON_NAME]" at bounding box center [446, 495] width 109 height 15
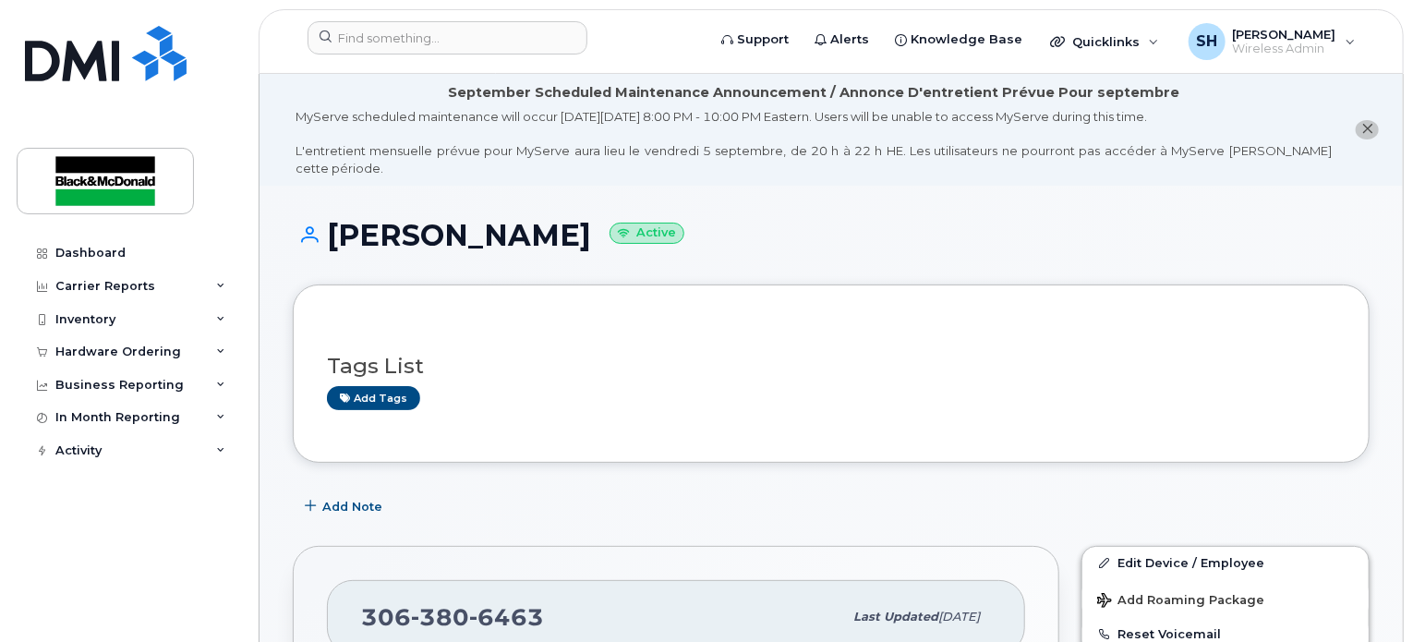
click at [837, 355] on h3 "Tags List" at bounding box center [831, 366] width 1009 height 23
click at [1052, 219] on h1 "[PERSON_NAME] Active" at bounding box center [831, 235] width 1077 height 32
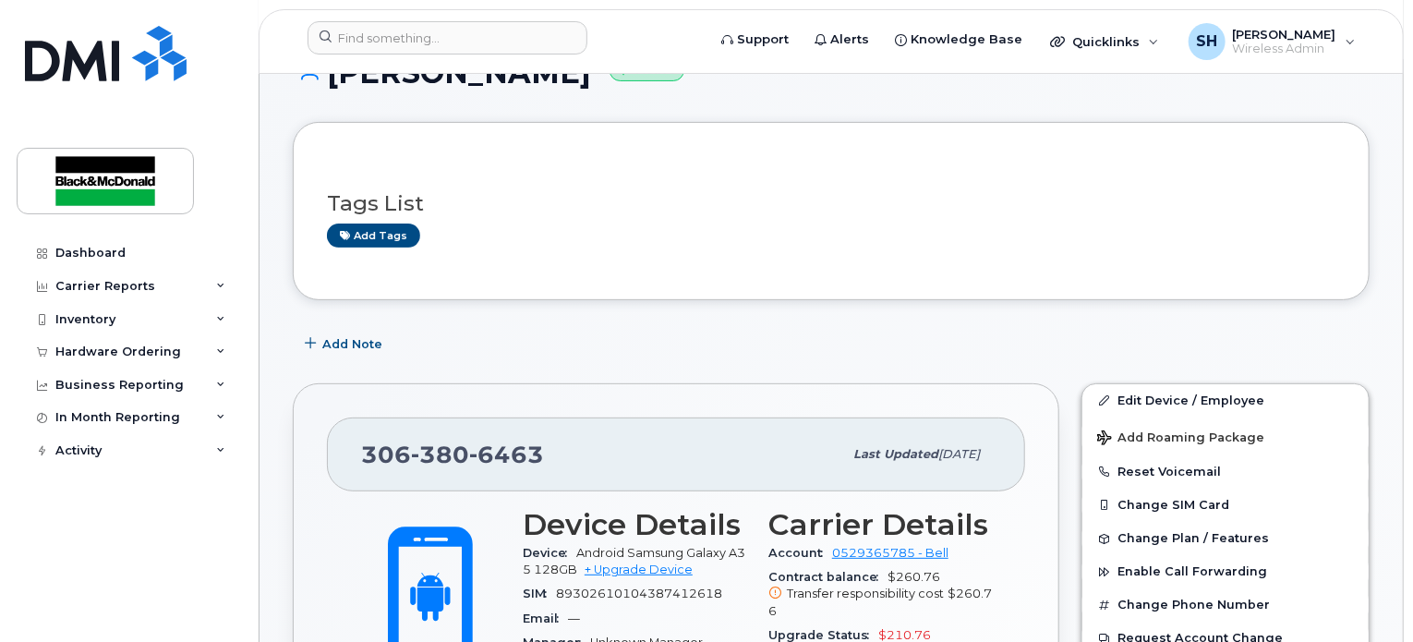
scroll to position [277, 0]
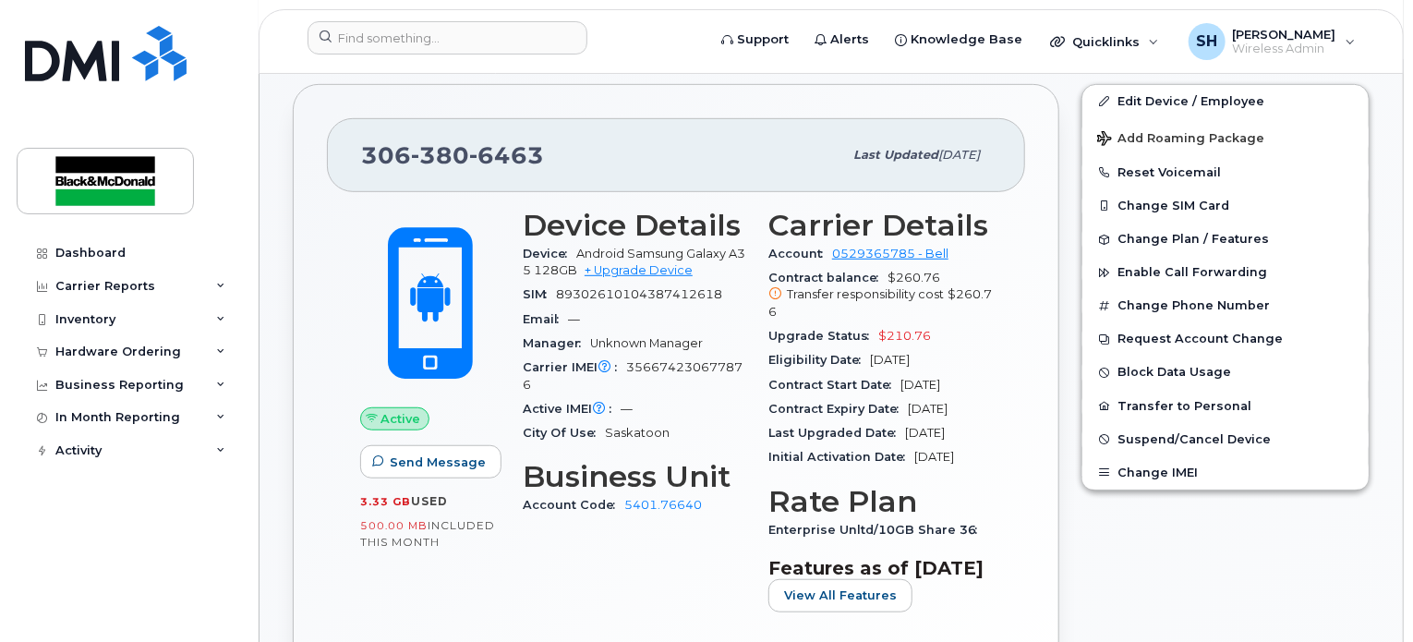
scroll to position [369, 0]
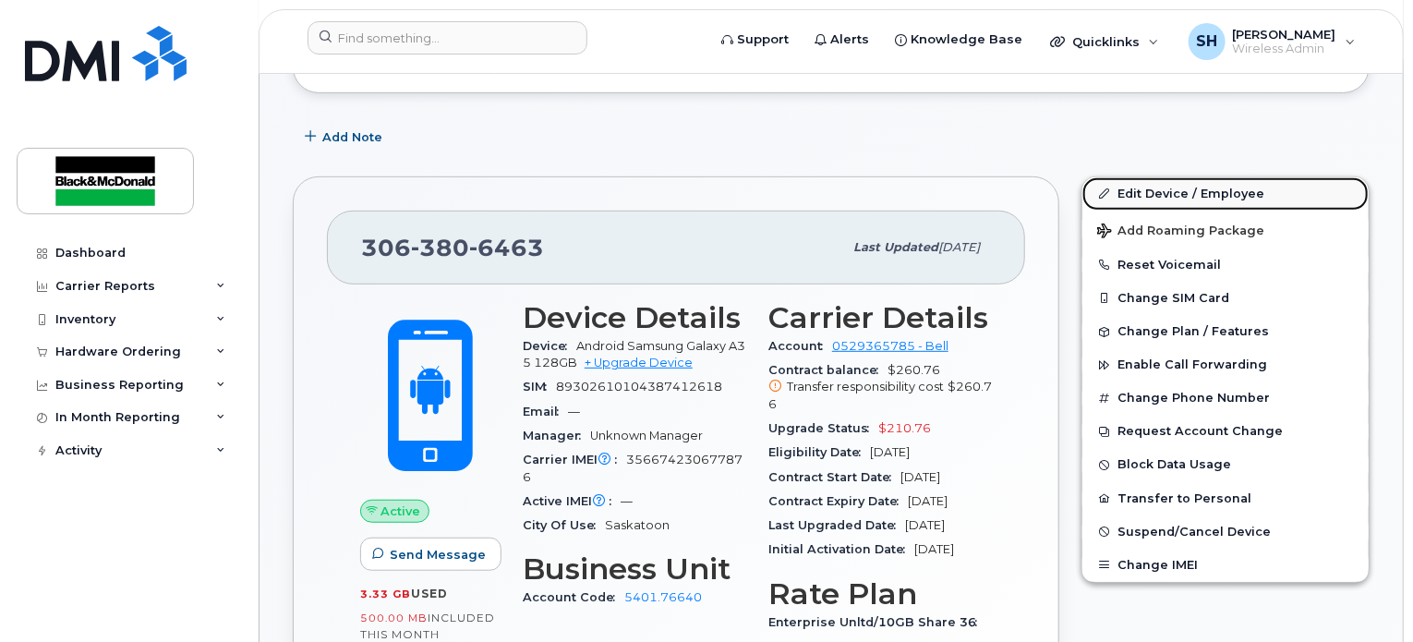
click at [1237, 177] on link "Edit Device / Employee" at bounding box center [1226, 193] width 286 height 33
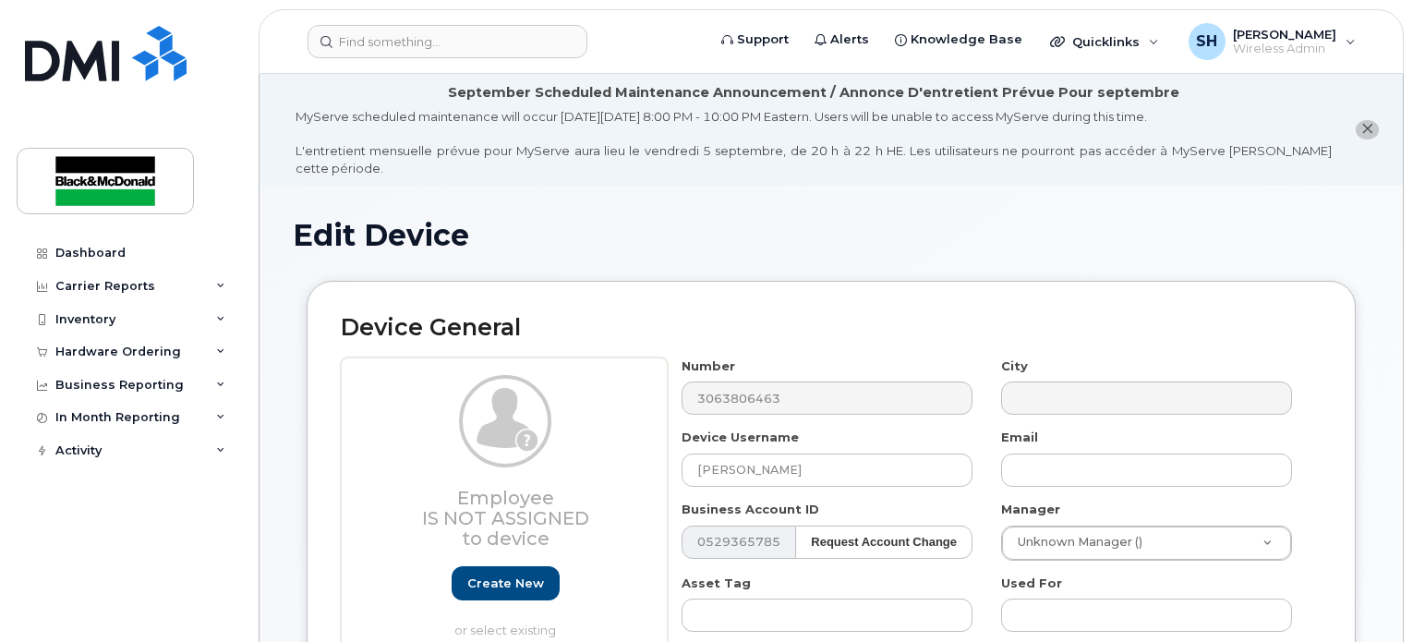
select select "91431"
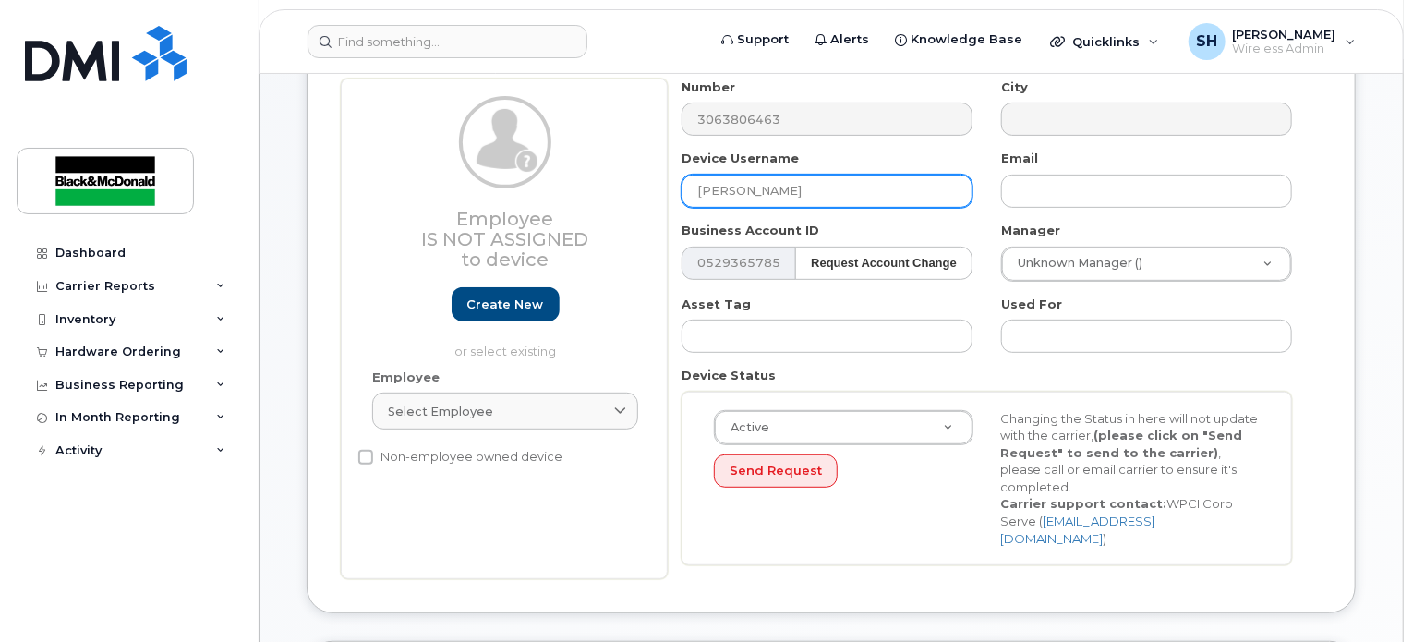
drag, startPoint x: 794, startPoint y: 167, endPoint x: 576, endPoint y: 191, distance: 219.3
click at [576, 191] on div "Employee Is not assigned to device Create new or select existing Employee Selec…" at bounding box center [831, 329] width 981 height 501
click at [780, 175] on input "Harsh" at bounding box center [827, 191] width 291 height 33
paste input "Parmar"
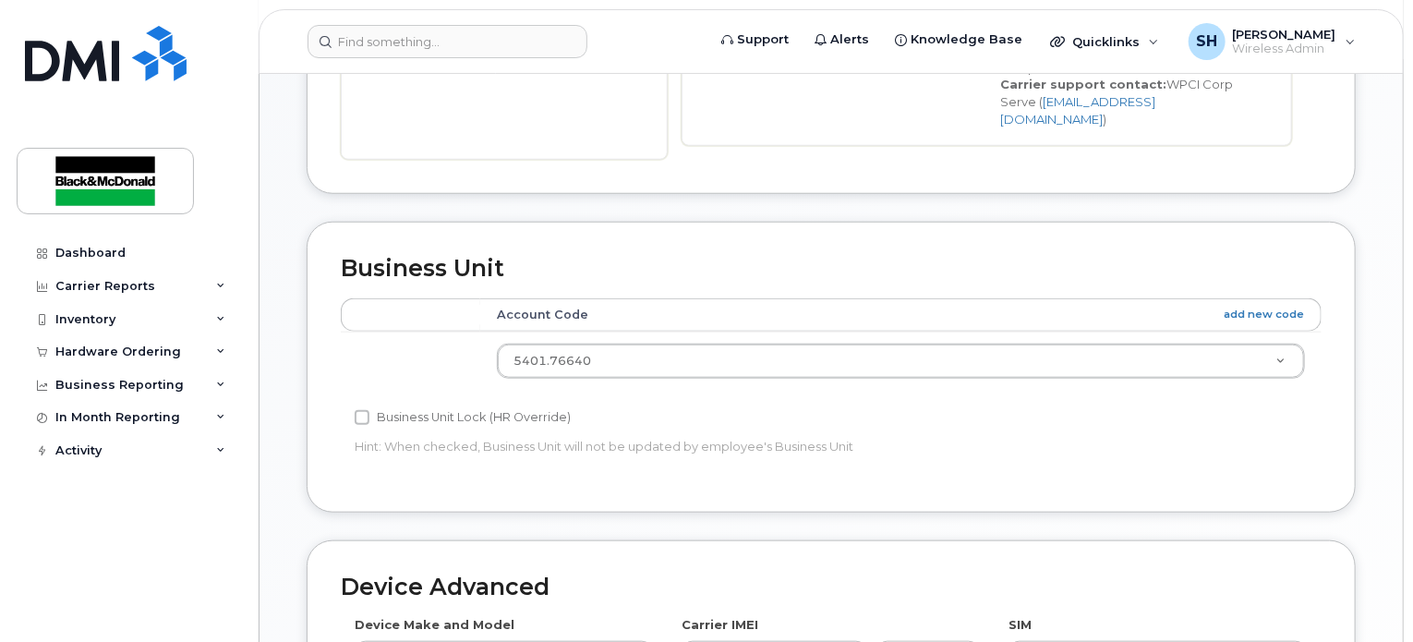
scroll to position [741, 0]
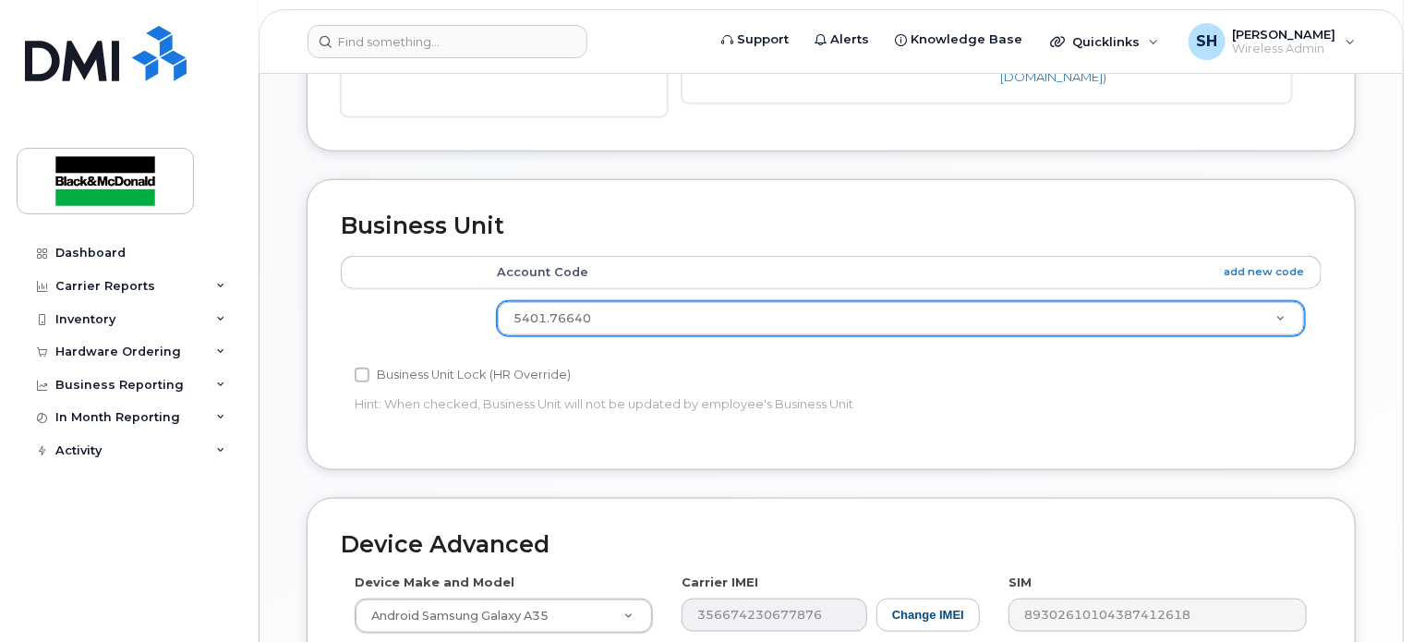
type input "[PERSON_NAME]"
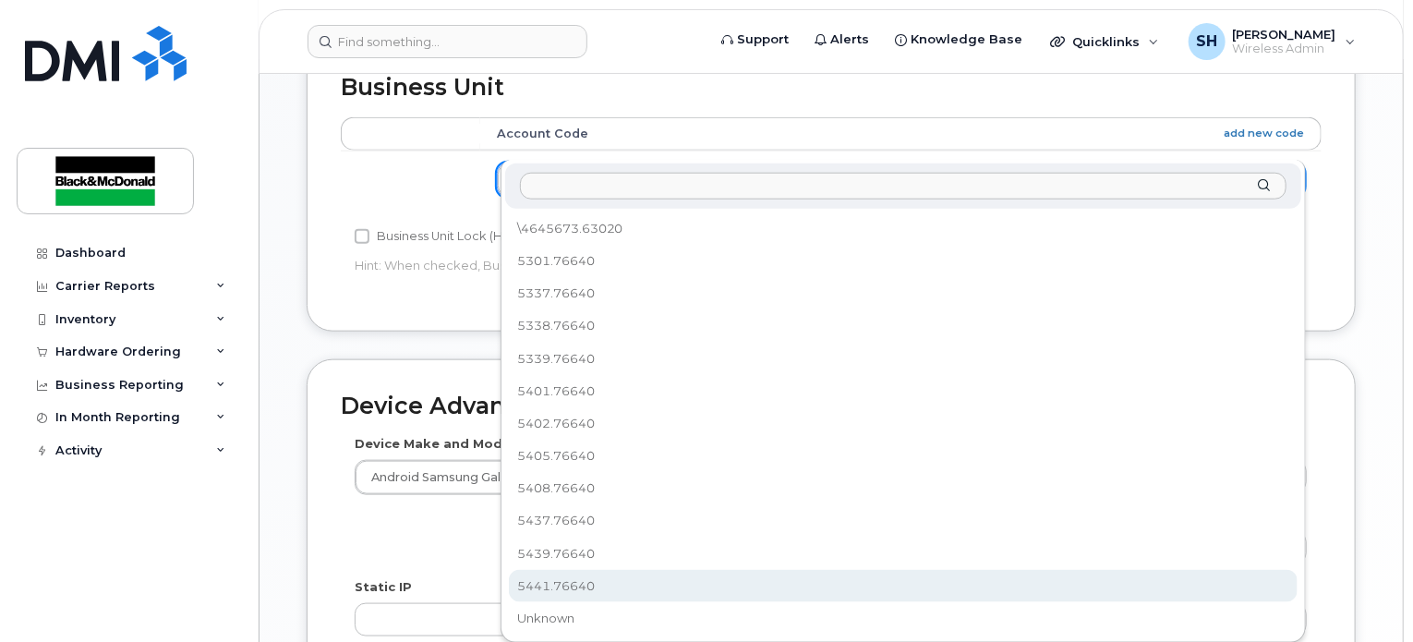
scroll to position [926, 0]
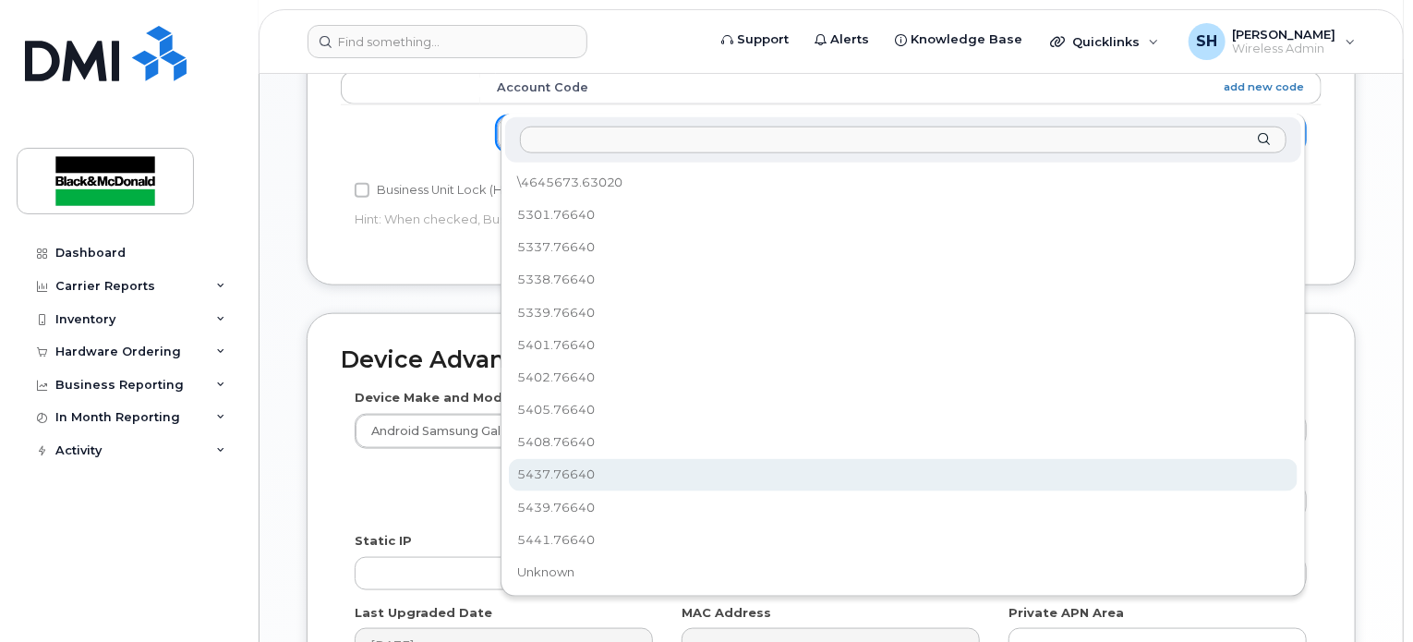
select select "91426"
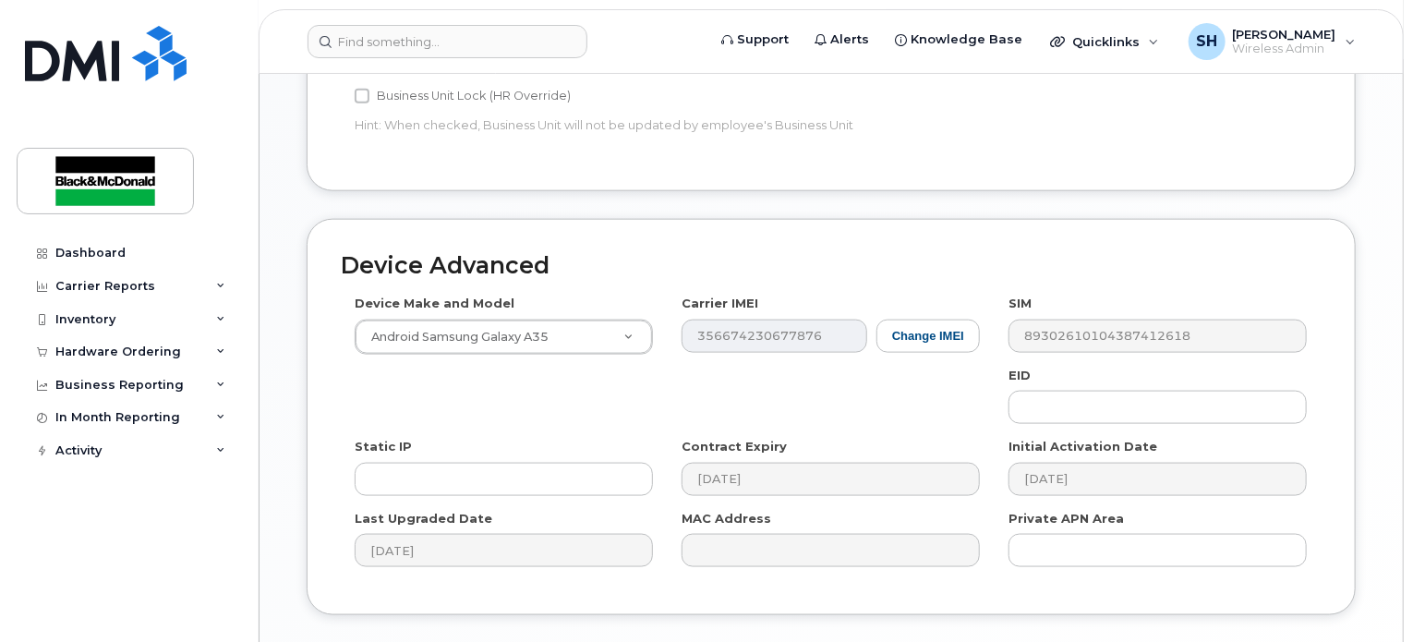
scroll to position [1108, 0]
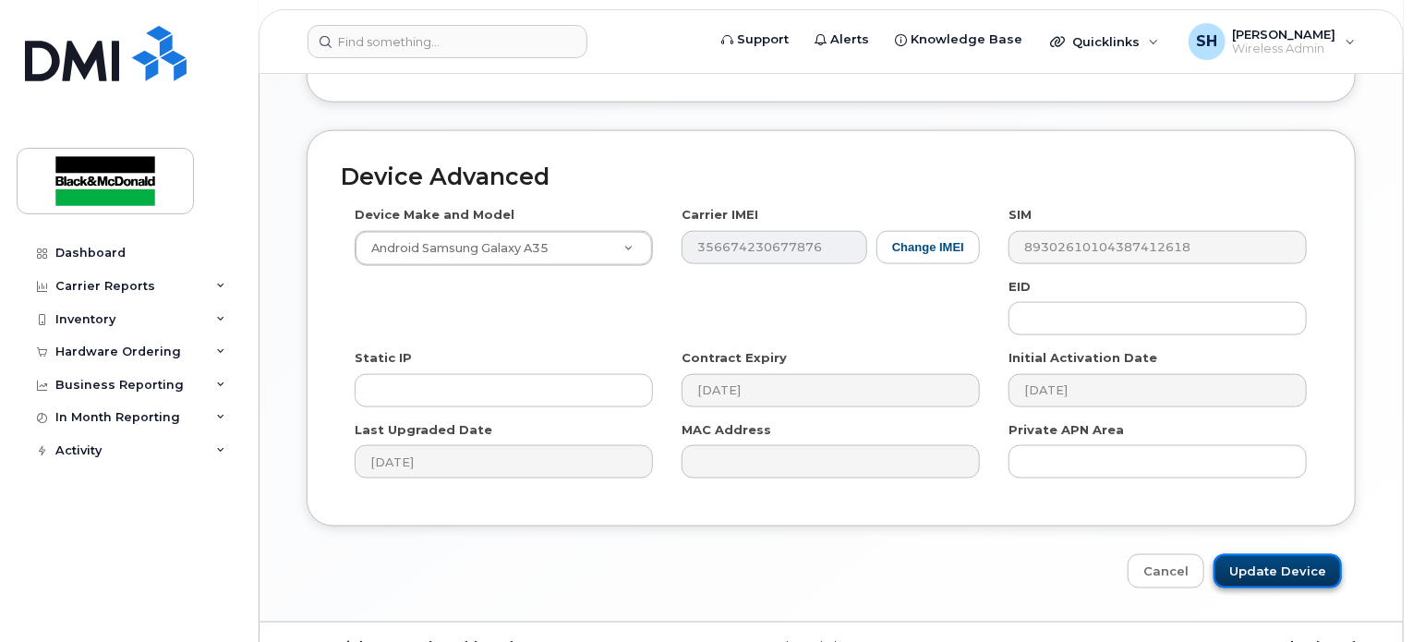
click at [1274, 554] on input "Update Device" at bounding box center [1278, 571] width 128 height 34
type input "Saving..."
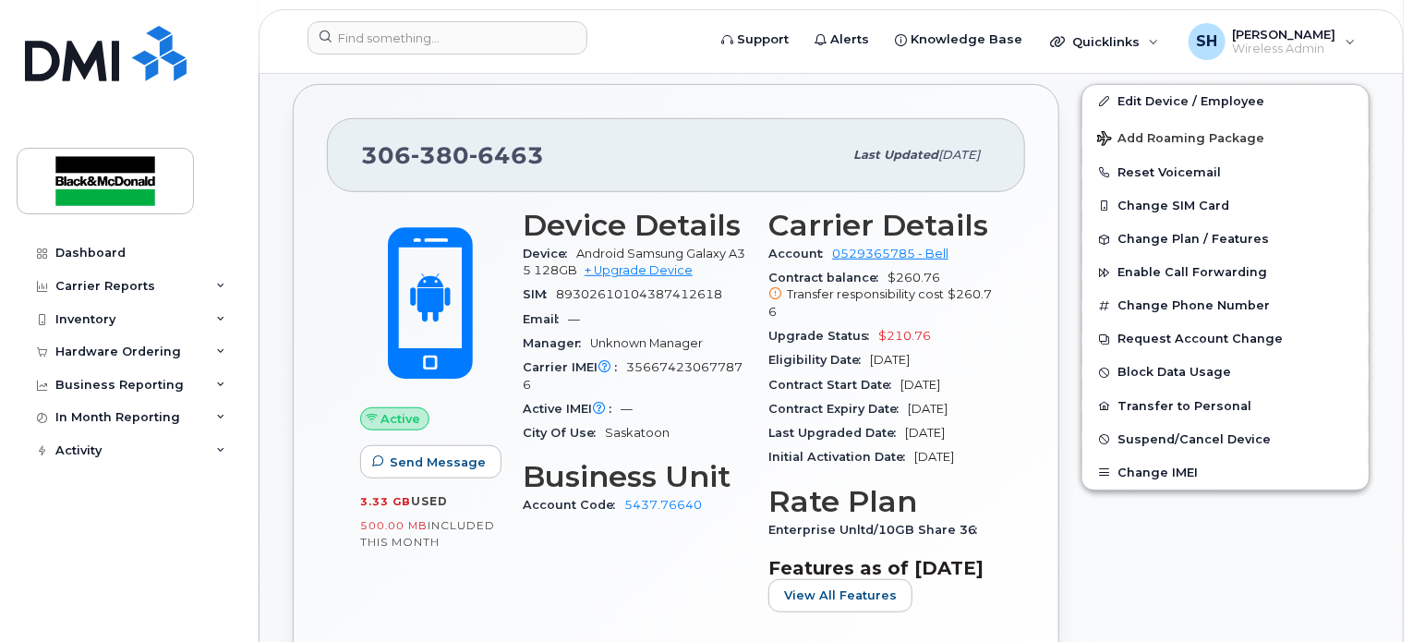
scroll to position [554, 0]
